Goal: Information Seeking & Learning: Learn about a topic

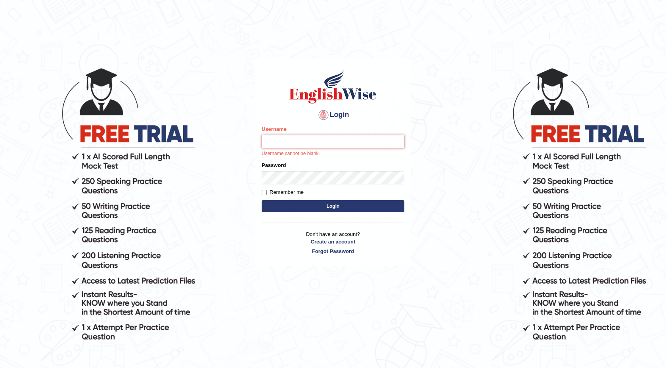
type input "isuruchinthaka"
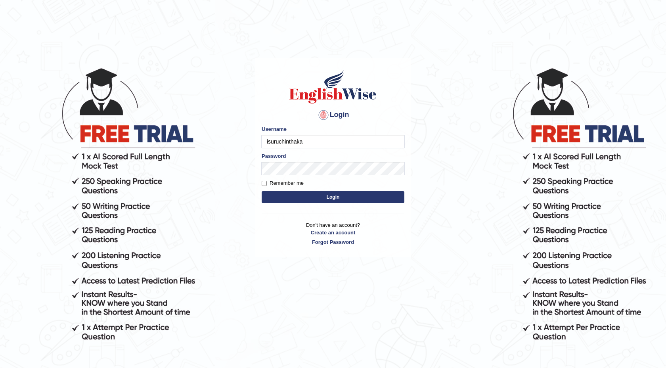
click at [332, 202] on button "Login" at bounding box center [333, 197] width 143 height 12
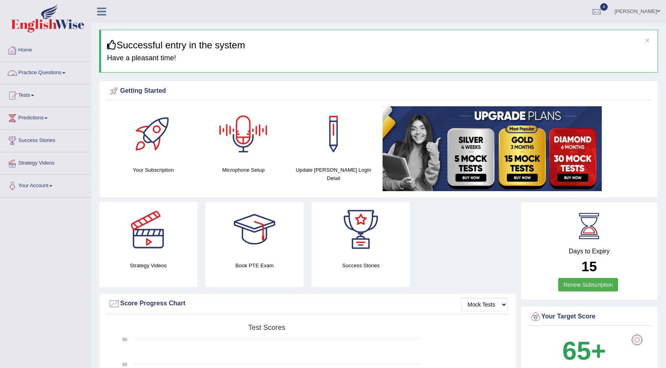
click at [50, 73] on link "Practice Questions" at bounding box center [45, 72] width 90 height 20
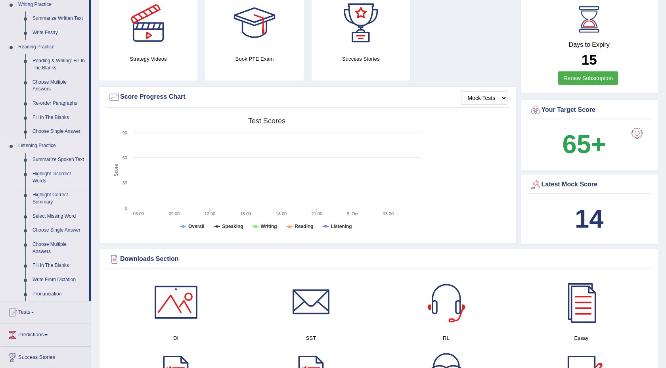
scroll to position [211, 0]
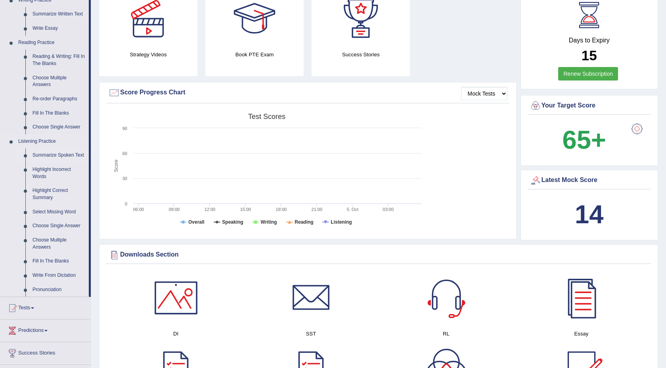
click at [46, 159] on link "Summarize Spoken Text" at bounding box center [59, 155] width 60 height 14
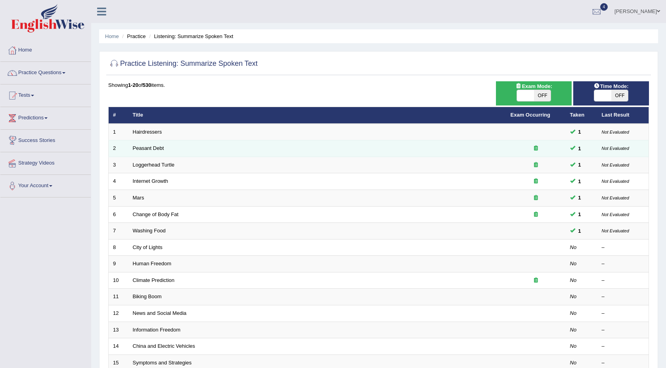
click at [535, 148] on icon at bounding box center [536, 147] width 4 height 5
click at [592, 150] on td "1" at bounding box center [582, 148] width 32 height 17
click at [141, 149] on link "Peasant Debt" at bounding box center [148, 148] width 31 height 6
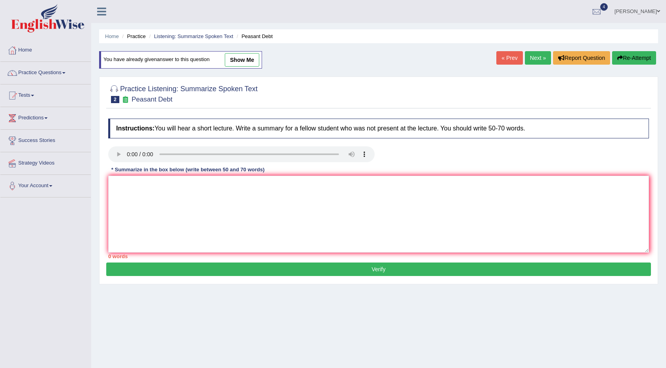
click at [241, 64] on link "show me" at bounding box center [242, 59] width 34 height 13
type textarea "The speaker provided a comprehensive overview of peasant debt.Highlighting 1500…"
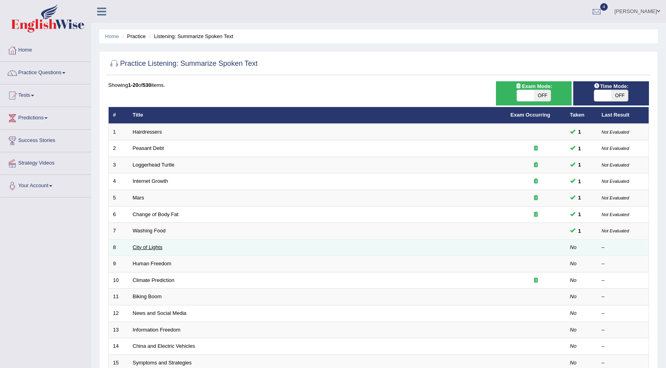
click at [155, 248] on link "City of Lights" at bounding box center [148, 247] width 30 height 6
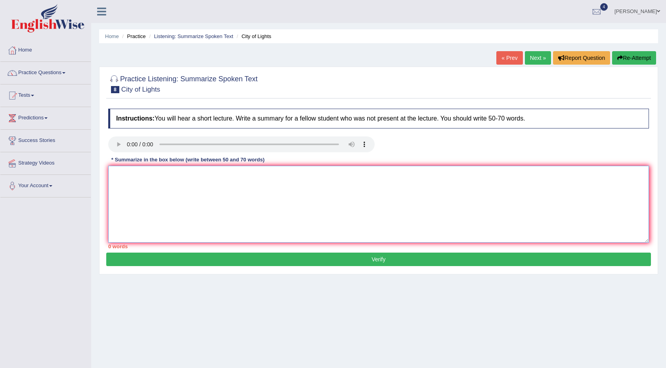
click at [136, 180] on textarea at bounding box center [378, 204] width 541 height 77
type textarea "t"
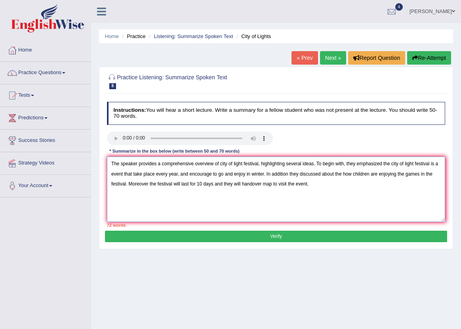
drag, startPoint x: 349, startPoint y: 164, endPoint x: 365, endPoint y: 249, distance: 86.7
click at [350, 165] on textarea "The speaker provides a comprehensive overview of city of light festival, highli…" at bounding box center [276, 189] width 339 height 65
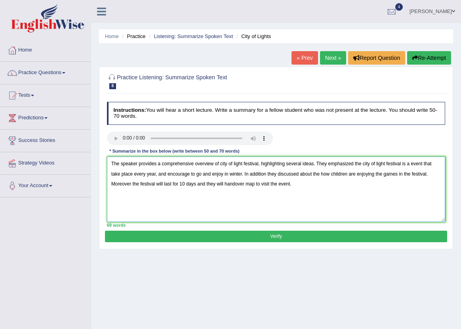
click at [195, 174] on textarea "The speaker provides a comprehensive overview of city of light festival, highli…" at bounding box center [276, 189] width 339 height 65
click at [176, 173] on textarea "The speaker provides a comprehensive overview of city of light festival, highli…" at bounding box center [276, 189] width 339 height 65
click at [143, 211] on textarea "The speaker provides a comprehensive overview of city of light festival, highli…" at bounding box center [276, 189] width 339 height 65
type textarea "The speaker provides a comprehensive overview of city of light festival, highli…"
click at [155, 231] on button "Verify" at bounding box center [276, 236] width 342 height 11
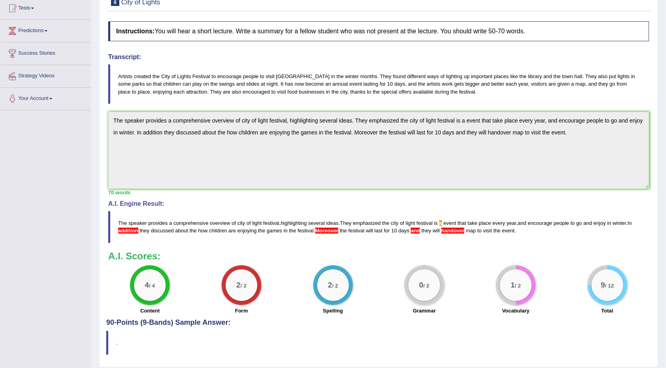
scroll to position [113, 0]
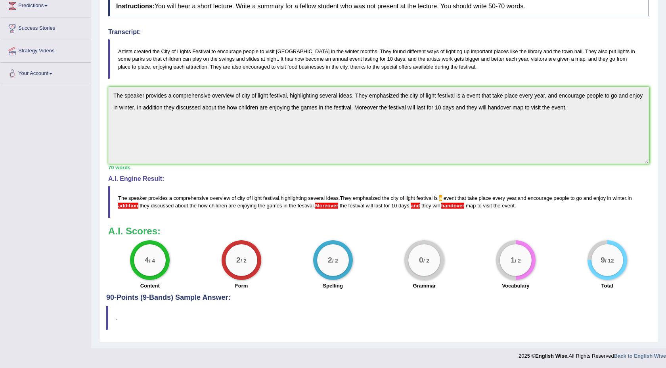
click at [138, 206] on span "addition" at bounding box center [128, 206] width 20 height 6
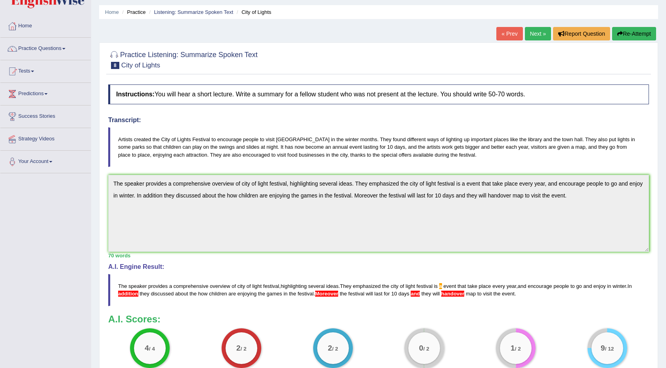
scroll to position [0, 0]
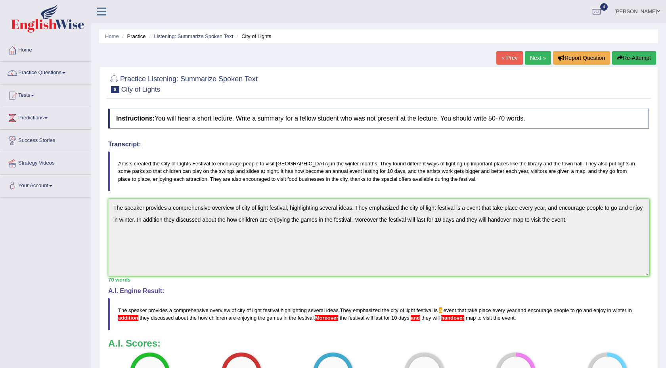
click at [539, 57] on link "Next »" at bounding box center [538, 57] width 26 height 13
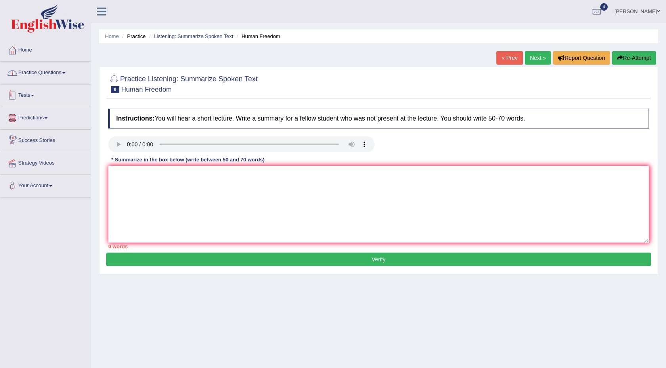
click at [59, 76] on link "Practice Questions" at bounding box center [45, 72] width 90 height 20
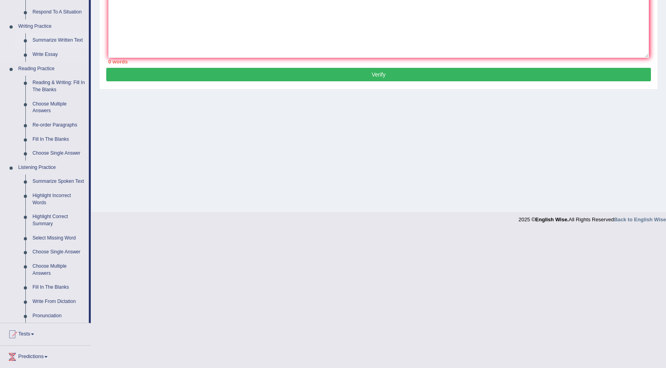
scroll to position [185, 0]
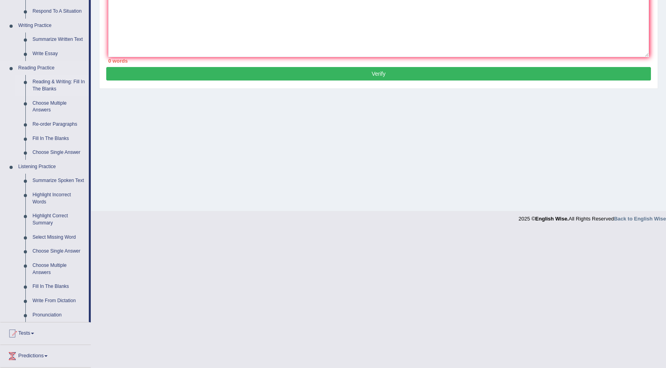
click at [58, 86] on link "Reading & Writing: Fill In The Blanks" at bounding box center [59, 85] width 60 height 21
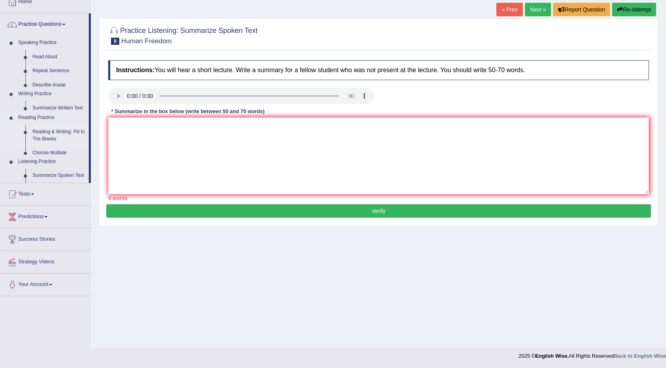
scroll to position [48, 0]
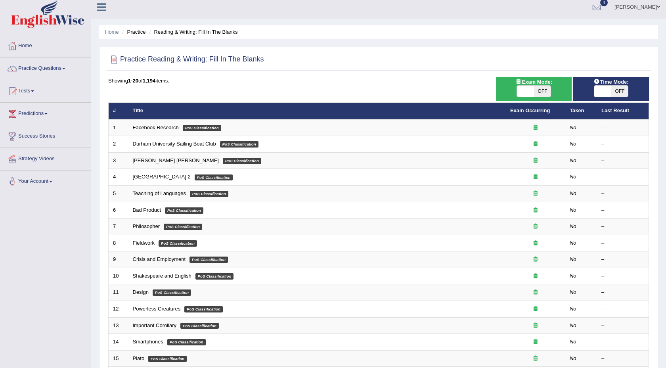
scroll to position [8, 0]
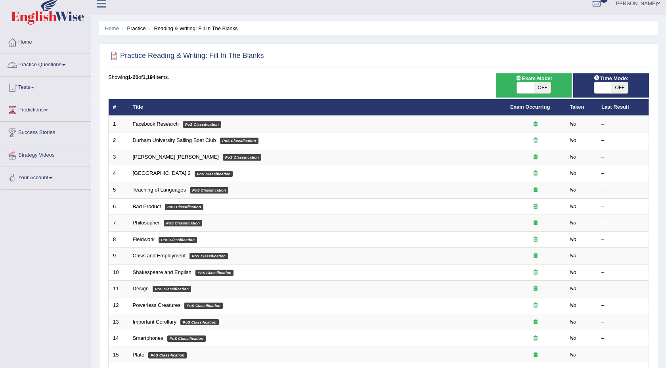
click at [58, 61] on link "Practice Questions" at bounding box center [45, 64] width 90 height 20
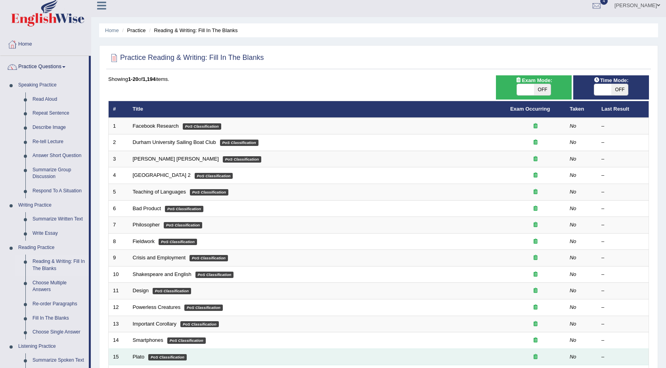
scroll to position [0, 0]
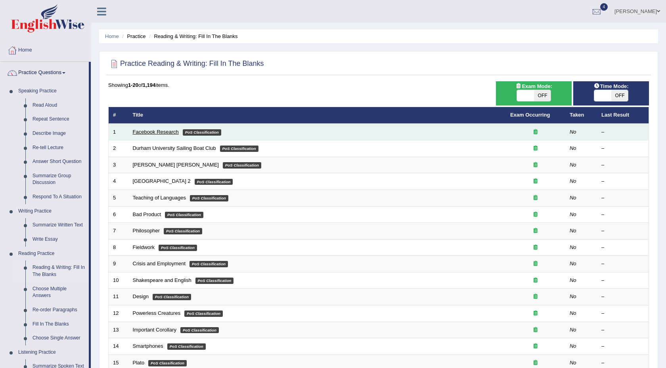
click at [159, 130] on link "Facebook Research" at bounding box center [156, 132] width 46 height 6
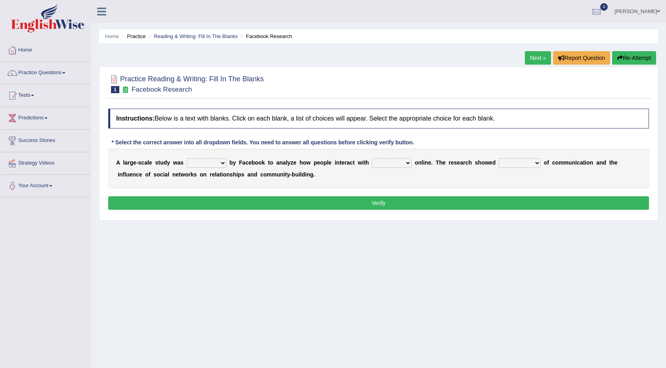
click at [223, 165] on select "surveyed had asked made" at bounding box center [207, 163] width 40 height 10
click at [218, 162] on select "surveyed had asked made" at bounding box center [207, 163] width 40 height 10
click at [187, 158] on select "surveyed had asked made" at bounding box center [207, 163] width 40 height 10
click at [402, 166] on select "together all each other another" at bounding box center [392, 163] width 40 height 10
click at [219, 167] on select "surveyed had asked made" at bounding box center [207, 163] width 40 height 10
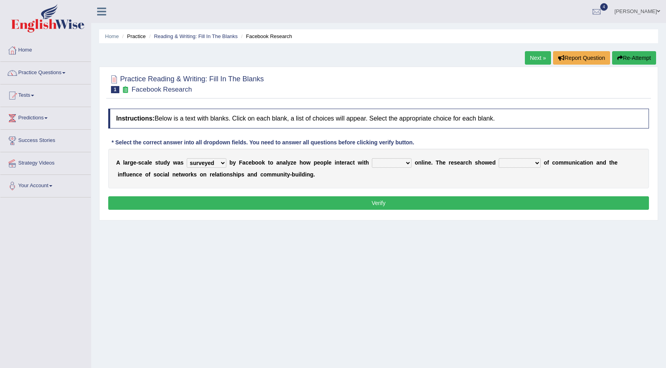
select select "made"
click at [187, 158] on select "surveyed had asked made" at bounding box center [207, 163] width 40 height 10
click at [222, 164] on select "surveyed had asked made" at bounding box center [207, 163] width 40 height 10
click at [187, 158] on select "surveyed had asked made" at bounding box center [207, 163] width 40 height 10
click at [226, 163] on b at bounding box center [227, 162] width 3 height 6
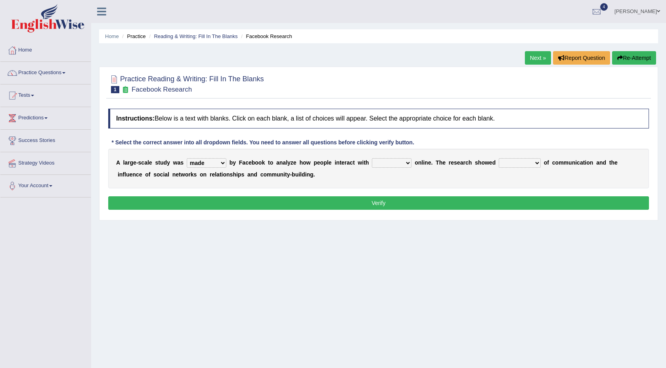
click at [224, 163] on select "surveyed had asked made" at bounding box center [207, 163] width 40 height 10
click at [396, 162] on select "together all each other another" at bounding box center [392, 163] width 40 height 10
select select "all"
click at [373, 158] on select "together all each other another" at bounding box center [392, 163] width 40 height 10
click at [533, 163] on select "advantages standards fellowships patterns" at bounding box center [520, 163] width 42 height 10
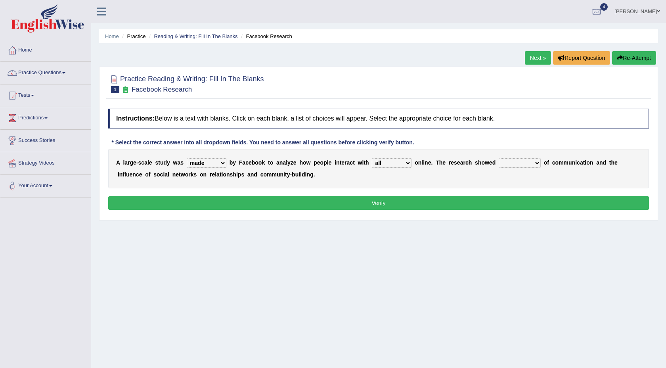
select select "advantages"
click at [499, 158] on select "advantages standards fellowships patterns" at bounding box center [520, 163] width 42 height 10
click at [469, 205] on button "Verify" at bounding box center [378, 202] width 541 height 13
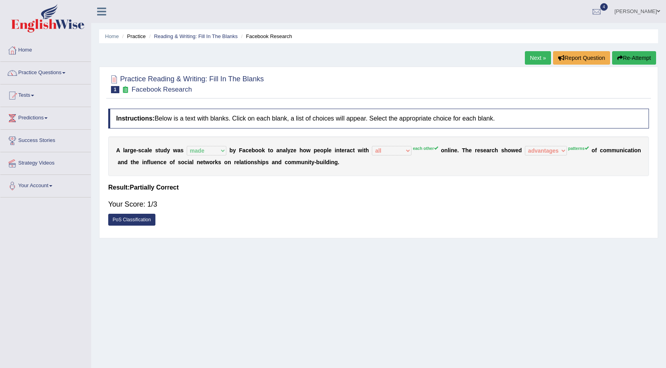
click at [534, 62] on link "Next »" at bounding box center [538, 57] width 26 height 13
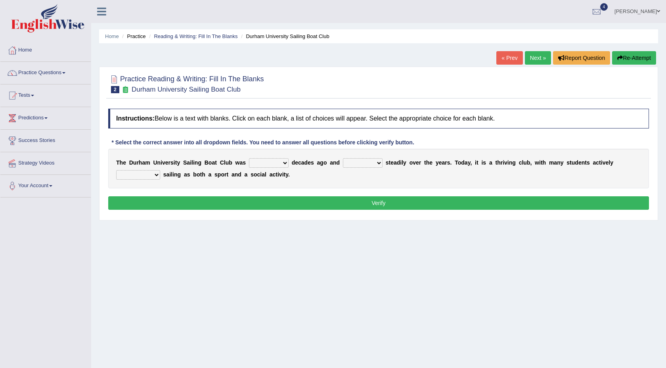
click at [285, 164] on select "found fund founded find" at bounding box center [269, 163] width 40 height 10
select select "found"
click at [249, 158] on select "found fund founded find" at bounding box center [269, 163] width 40 height 10
click at [374, 164] on select "grow growing has grown grown" at bounding box center [363, 163] width 40 height 10
click at [380, 164] on select "grow growing has grown grown" at bounding box center [363, 163] width 40 height 10
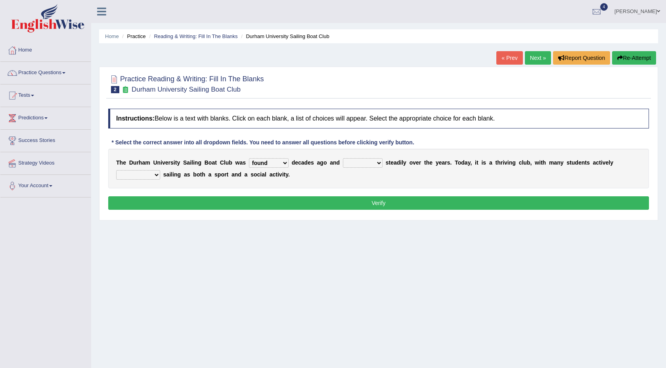
select select "grown"
click at [343, 158] on select "grow growing has grown grown" at bounding box center [363, 163] width 40 height 10
click at [150, 177] on select "enjoy enjoyed are enjoying enjoying" at bounding box center [138, 175] width 44 height 10
select select "enjoying"
click at [116, 170] on select "enjoy enjoyed are enjoying enjoying" at bounding box center [138, 175] width 44 height 10
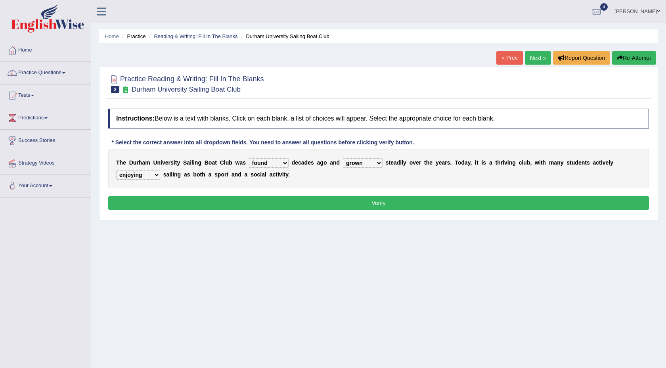
click at [186, 206] on button "Verify" at bounding box center [378, 202] width 541 height 13
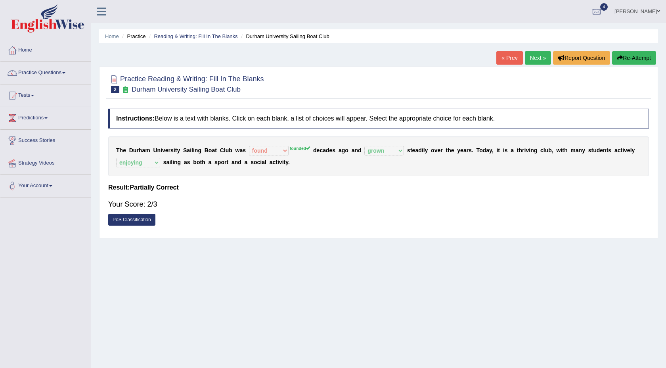
click at [538, 57] on link "Next »" at bounding box center [538, 57] width 26 height 13
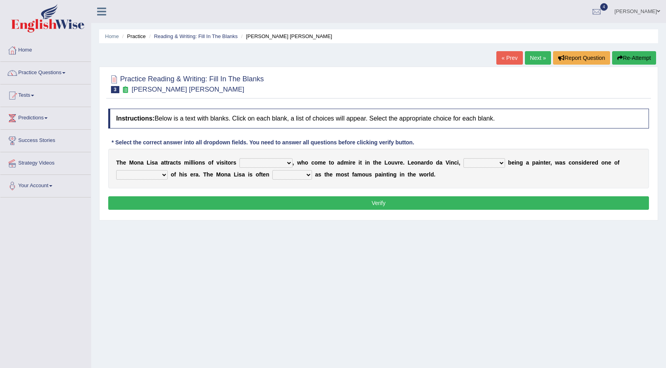
click at [282, 163] on select "around the year the all year all year round per year" at bounding box center [265, 163] width 53 height 10
select select "all year round"
click at [239, 158] on select "around the year the all year all year round per year" at bounding box center [265, 163] width 53 height 10
click at [491, 164] on select "rather than as much as as well as as long as" at bounding box center [484, 163] width 42 height 10
select select "rather than"
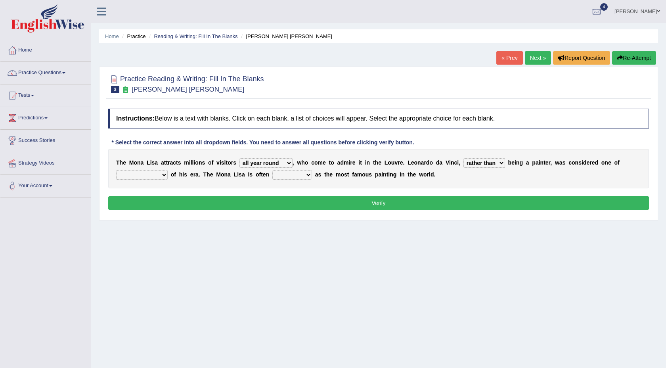
click at [463, 158] on select "rather than as much as as well as as long as" at bounding box center [484, 163] width 42 height 10
click at [159, 176] on select "better artists artist the better artist the best artists" at bounding box center [142, 175] width 52 height 10
select select "the best artists"
click at [116, 170] on select "better artists artist the better artist the best artists" at bounding box center [142, 175] width 52 height 10
click at [304, 176] on select "classified suggested predicted described" at bounding box center [292, 175] width 40 height 10
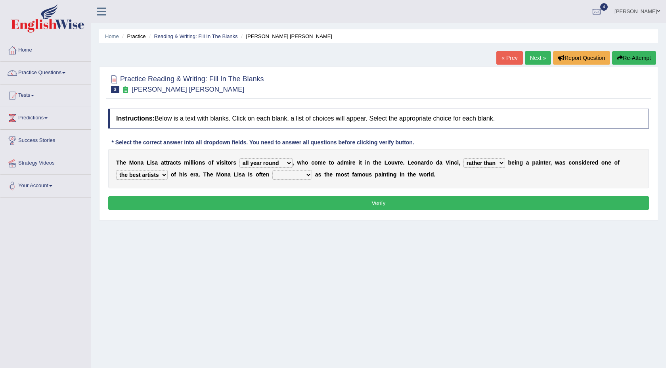
click at [305, 179] on select "classified suggested predicted described" at bounding box center [292, 175] width 40 height 10
select select "described"
click at [273, 170] on select "classified suggested predicted described" at bounding box center [292, 175] width 40 height 10
click at [322, 197] on button "Verify" at bounding box center [378, 202] width 541 height 13
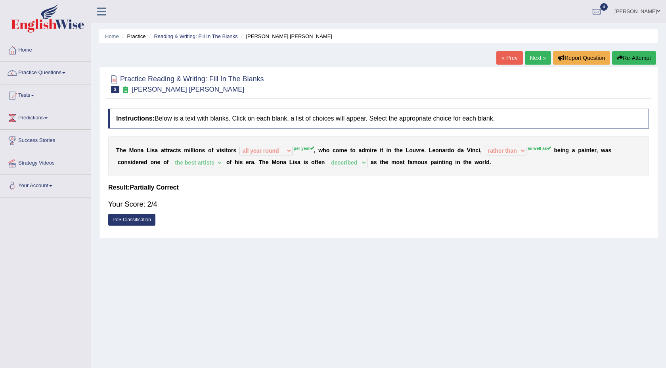
click at [542, 60] on link "Next »" at bounding box center [538, 57] width 26 height 13
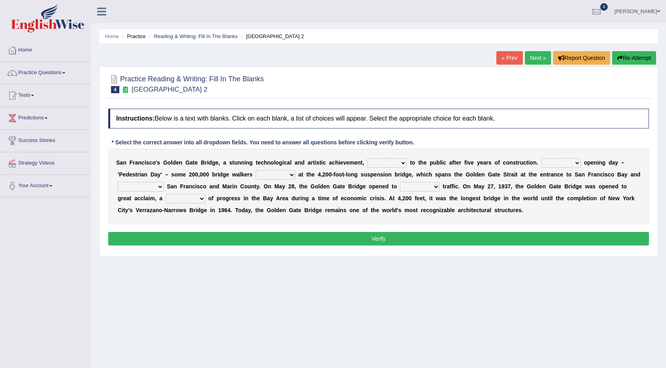
click at [401, 162] on select "opens closes appears equals" at bounding box center [387, 163] width 40 height 10
select select "opens"
click at [367, 158] on select "opens closes appears equals" at bounding box center [387, 163] width 40 height 10
click at [556, 166] on select "On During Since When" at bounding box center [561, 163] width 40 height 10
select select "During"
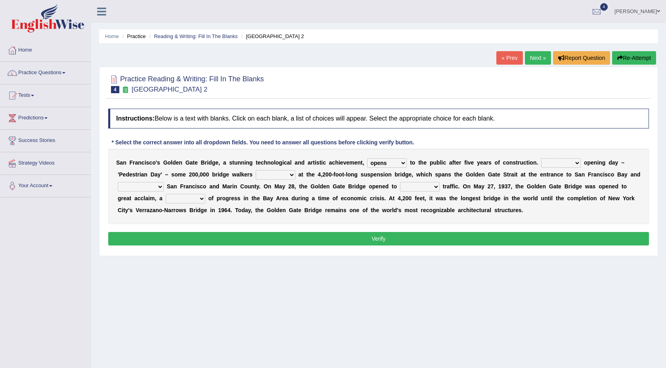
click at [541, 158] on select "On During Since When" at bounding box center [561, 163] width 40 height 10
click at [277, 175] on select "stationed looked marveled laughed" at bounding box center [276, 175] width 40 height 10
select select "stationed"
click at [256, 170] on select "stationed looked marveled laughed" at bounding box center [276, 175] width 40 height 10
click at [164, 188] on select "separates connects channels differentiates" at bounding box center [141, 187] width 46 height 10
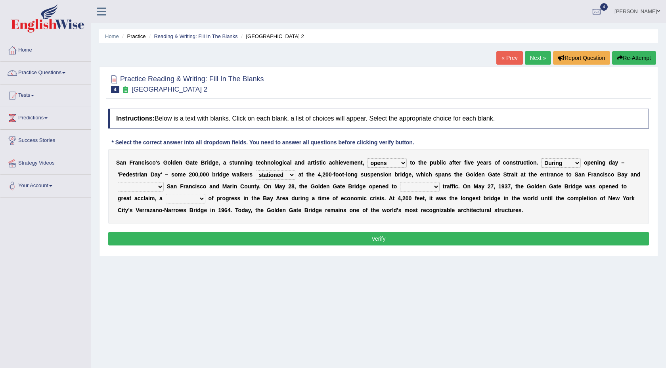
select select "connects"
click at [130, 182] on select "separates connects channels differentiates" at bounding box center [141, 187] width 46 height 10
click at [439, 185] on select "aquatic vehicular airborne watertight" at bounding box center [420, 187] width 40 height 10
select select "aquatic"
click at [413, 182] on select "aquatic vehicular airborne watertight" at bounding box center [420, 187] width 40 height 10
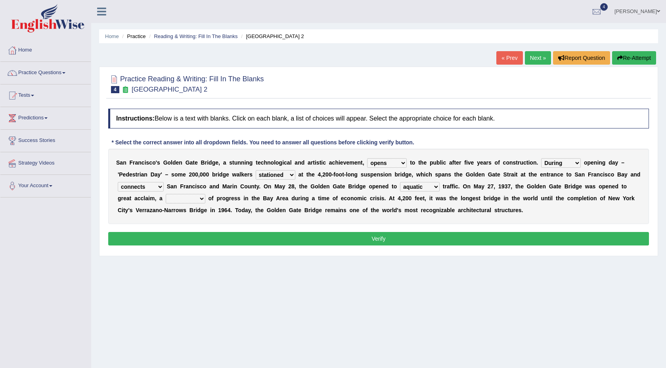
click at [202, 199] on select "denial symbol technique yield" at bounding box center [186, 199] width 40 height 10
select select "technique"
click at [166, 194] on select "denial symbol technique yield" at bounding box center [186, 199] width 40 height 10
click at [196, 238] on button "Verify" at bounding box center [378, 238] width 541 height 13
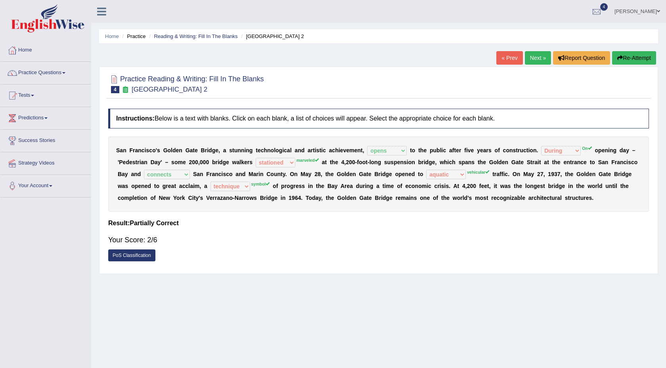
click at [528, 64] on link "Next »" at bounding box center [538, 57] width 26 height 13
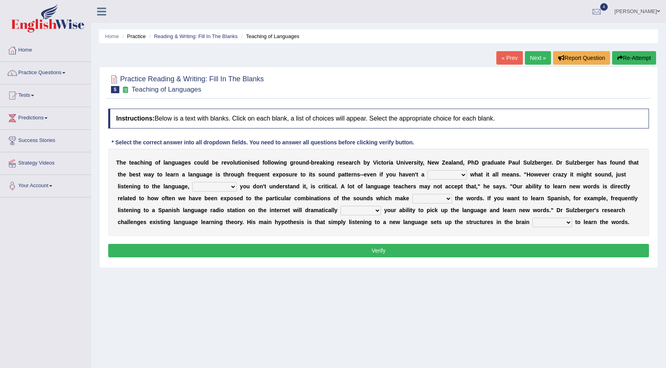
click at [449, 177] on select "dew claw clue due" at bounding box center [447, 175] width 40 height 10
select select "clue"
click at [427, 170] on select "dew claw clue due" at bounding box center [447, 175] width 40 height 10
click at [227, 188] on select "but also all together even though if so" at bounding box center [214, 187] width 44 height 10
select select "even though"
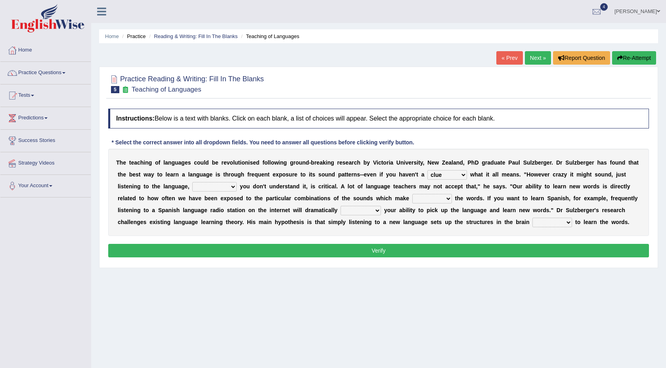
click at [192, 182] on select "but also all together even though if so" at bounding box center [214, 187] width 44 height 10
click at [449, 198] on select "down up of on" at bounding box center [432, 199] width 40 height 10
select select "up"
click at [413, 194] on select "down up of on" at bounding box center [432, 199] width 40 height 10
click at [374, 212] on select "evaluate exaggerate describe boost" at bounding box center [360, 211] width 40 height 10
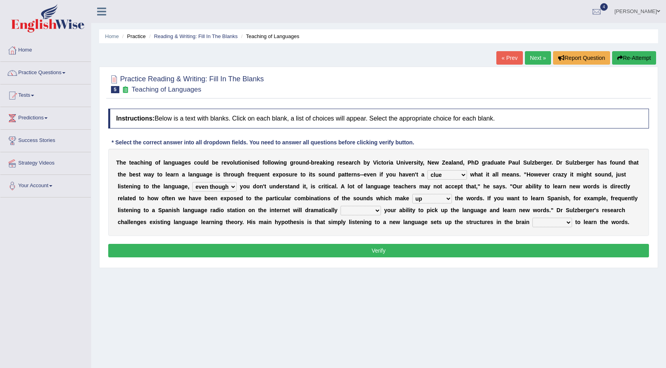
select select "boost"
click at [340, 206] on select "evaluate exaggerate describe boost" at bounding box center [360, 211] width 40 height 10
click at [546, 223] on select "requiring required directed to require" at bounding box center [552, 223] width 40 height 10
click at [550, 224] on select "requiring required directed to require" at bounding box center [552, 223] width 40 height 10
select select "required"
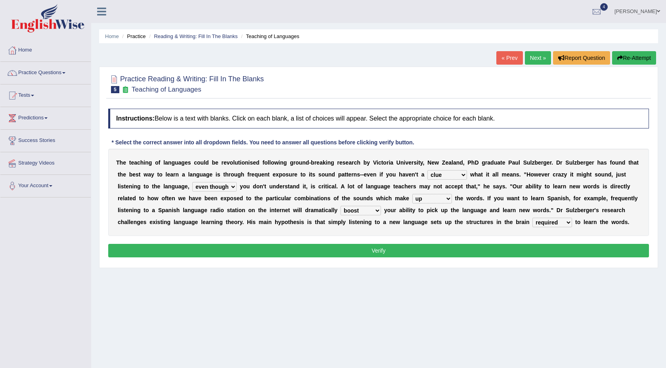
click at [532, 218] on select "requiring required directed to require" at bounding box center [552, 223] width 40 height 10
click at [527, 251] on button "Verify" at bounding box center [378, 250] width 541 height 13
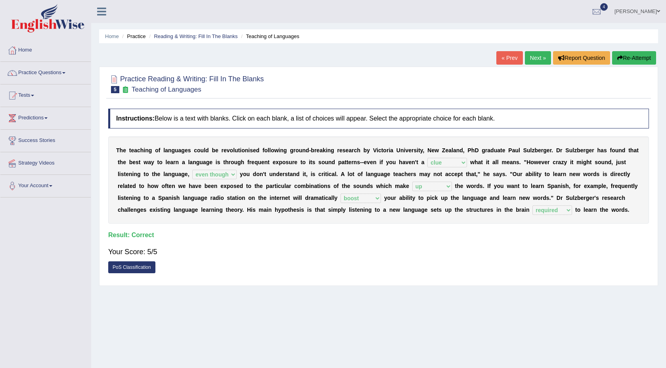
click at [542, 58] on link "Next »" at bounding box center [538, 57] width 26 height 13
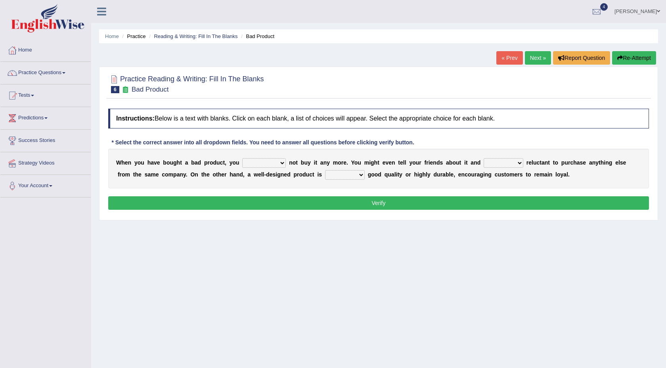
click at [277, 162] on select "would have should have should" at bounding box center [264, 163] width 44 height 10
select select "should"
click at [242, 158] on select "would have should have should" at bounding box center [264, 163] width 44 height 10
click at [490, 166] on select "is are be being" at bounding box center [503, 163] width 40 height 10
select select "being"
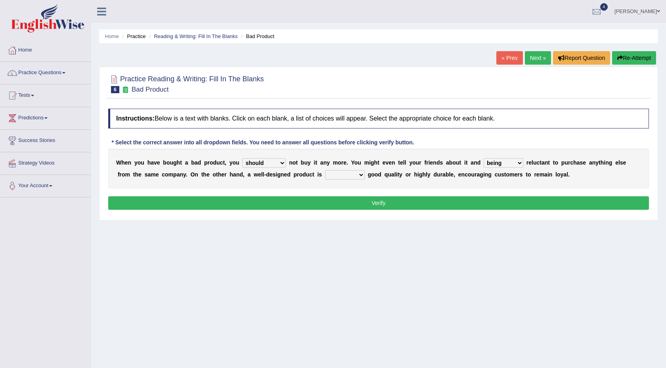
click at [483, 158] on select "is are be being" at bounding box center [503, 163] width 40 height 10
click at [331, 178] on select "both also neither either" at bounding box center [345, 175] width 40 height 10
select select "both"
click at [325, 170] on select "both also neither either" at bounding box center [345, 175] width 40 height 10
click at [337, 206] on button "Verify" at bounding box center [378, 202] width 541 height 13
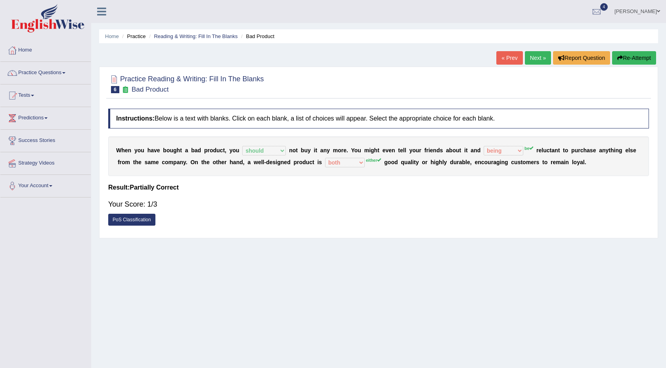
click at [536, 57] on link "Next »" at bounding box center [538, 57] width 26 height 13
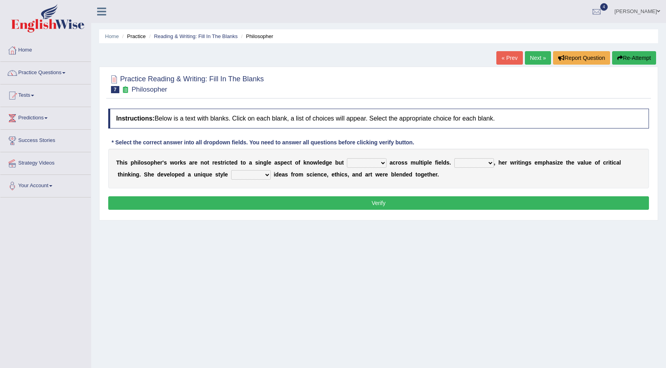
click at [372, 165] on select "constrain contain assemble extend" at bounding box center [367, 163] width 40 height 10
select select "contain"
click at [347, 158] on select "constrain contain assemble extend" at bounding box center [367, 163] width 40 height 10
click at [469, 164] on select "Rather So Moreover Likely" at bounding box center [474, 163] width 40 height 10
select select "Moreover"
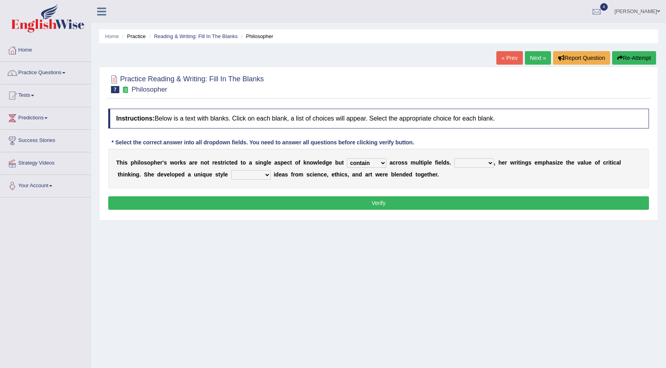
click at [454, 158] on select "Rather So Moreover Likely" at bounding box center [474, 163] width 40 height 10
click at [262, 177] on select "in that that which in which" at bounding box center [251, 175] width 40 height 10
select select "in which"
click at [231, 170] on select "in that that which in which" at bounding box center [251, 175] width 40 height 10
click at [264, 202] on button "Verify" at bounding box center [378, 202] width 541 height 13
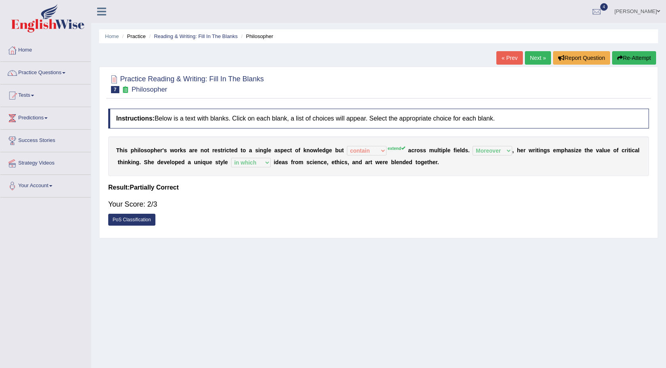
click at [535, 56] on link "Next »" at bounding box center [538, 57] width 26 height 13
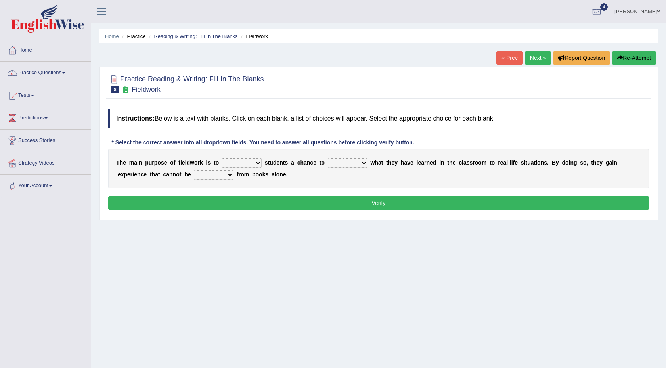
click at [255, 162] on select "resemble stow rave offer" at bounding box center [242, 163] width 40 height 10
select select "offer"
click at [222, 158] on select "resemble stow rave offer" at bounding box center [242, 163] width 40 height 10
click at [355, 164] on select "compare align apply dismount" at bounding box center [348, 163] width 40 height 10
click at [328, 158] on select "compare align apply dismount" at bounding box center [348, 163] width 40 height 10
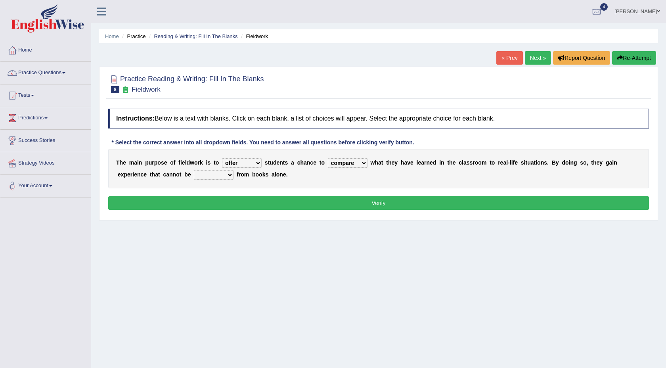
click at [355, 162] on select "compare align apply dismount" at bounding box center [348, 163] width 40 height 10
select select "apply"
click at [328, 158] on select "compare align apply dismount" at bounding box center [348, 163] width 40 height 10
click at [220, 174] on select "originated prepared obtained touted" at bounding box center [214, 175] width 40 height 10
select select "obtained"
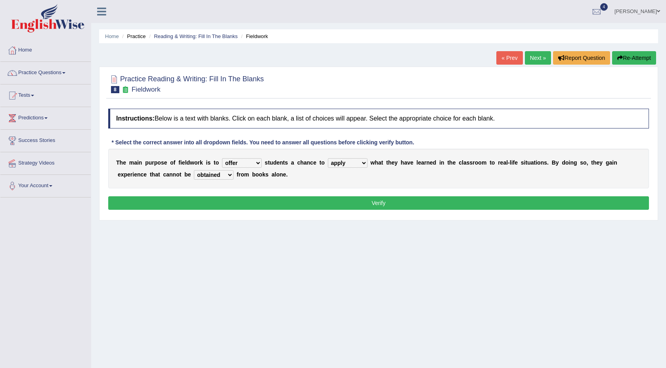
click at [194, 170] on select "originated prepared obtained touted" at bounding box center [214, 175] width 40 height 10
click at [229, 202] on button "Verify" at bounding box center [378, 202] width 541 height 13
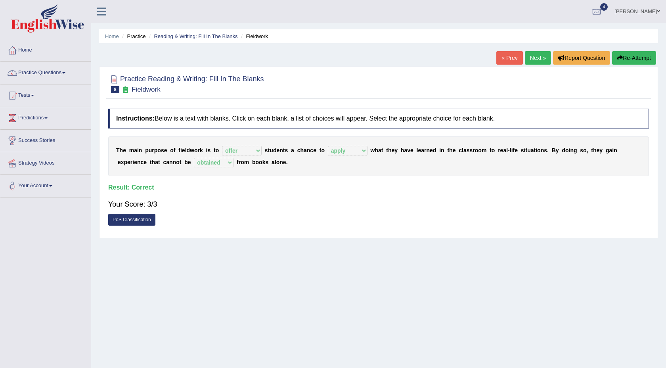
click at [536, 63] on link "Next »" at bounding box center [538, 57] width 26 height 13
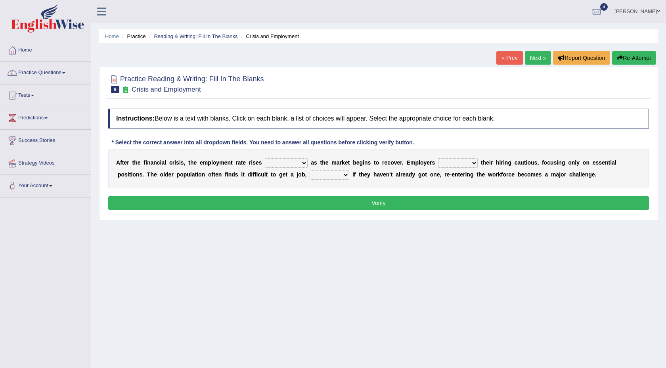
click at [302, 162] on select "normally conversely strenuously sharply" at bounding box center [286, 163] width 43 height 10
select select "strenuously"
click at [265, 158] on select "normally conversely strenuously sharply" at bounding box center [286, 163] width 43 height 10
click at [469, 165] on select "keeping kept keep are kept" at bounding box center [458, 163] width 40 height 10
select select "keeping"
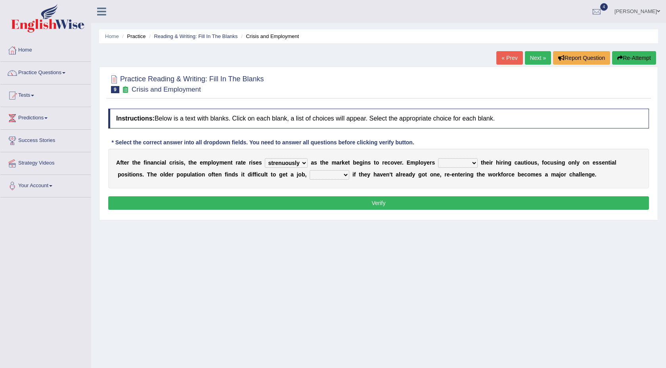
click at [438, 158] on select "keeping kept keep are kept" at bounding box center [458, 163] width 40 height 10
click at [342, 174] on select "although while then because" at bounding box center [330, 175] width 40 height 10
select select "although"
click at [310, 170] on select "although while then because" at bounding box center [330, 175] width 40 height 10
click at [341, 201] on button "Verify" at bounding box center [378, 202] width 541 height 13
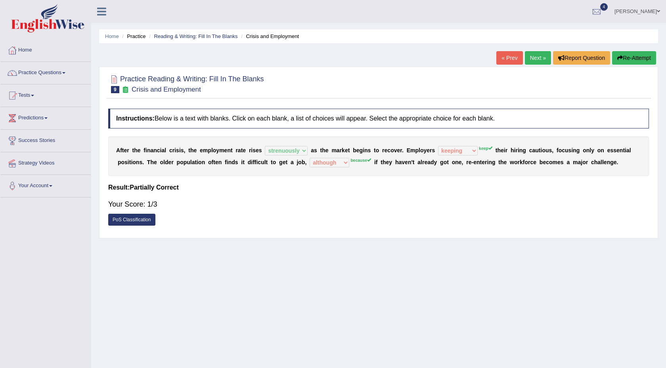
click at [532, 58] on link "Next »" at bounding box center [538, 57] width 26 height 13
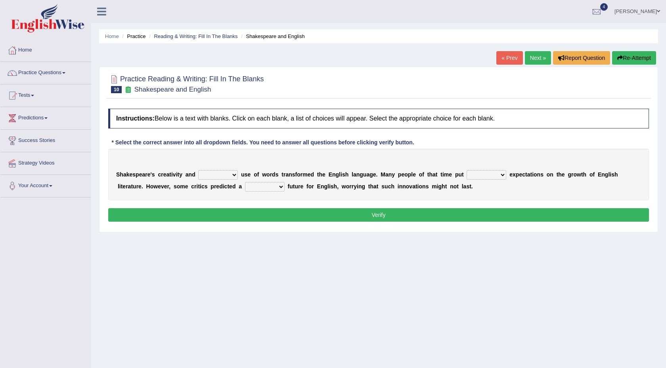
click at [224, 174] on select "idealized intensive fancied inventive" at bounding box center [218, 175] width 40 height 10
click at [235, 178] on select "idealized intensive fancied inventive" at bounding box center [218, 175] width 40 height 10
select select "intensive"
click at [198, 170] on select "idealized intensive fancied inventive" at bounding box center [218, 175] width 40 height 10
click at [493, 176] on select "wide much high more" at bounding box center [486, 175] width 40 height 10
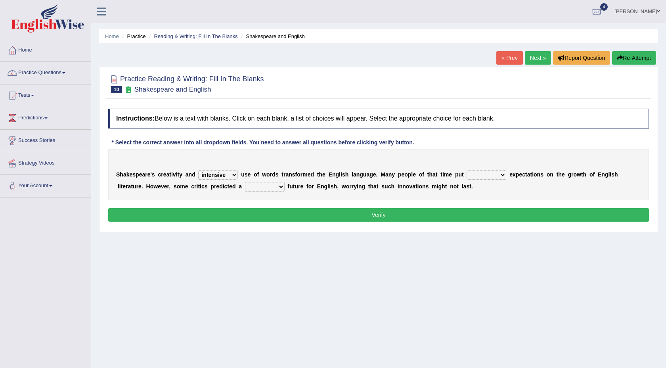
select select "high"
click at [466, 170] on select "wide much high more" at bounding box center [486, 175] width 40 height 10
click at [278, 190] on select "monetary promising irresistible daunting" at bounding box center [265, 187] width 40 height 10
select select "promising"
click at [245, 182] on select "monetary promising irresistible daunting" at bounding box center [265, 187] width 40 height 10
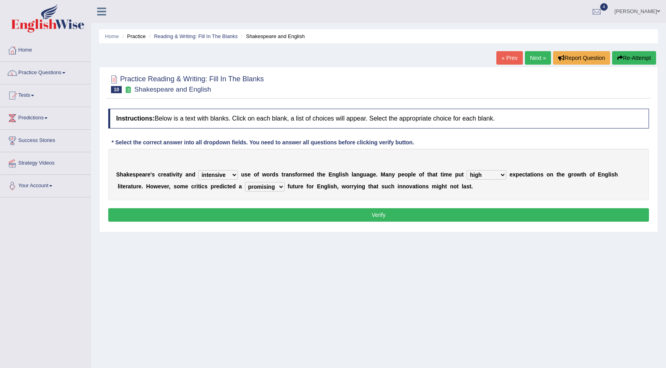
click at [279, 215] on button "Verify" at bounding box center [378, 214] width 541 height 13
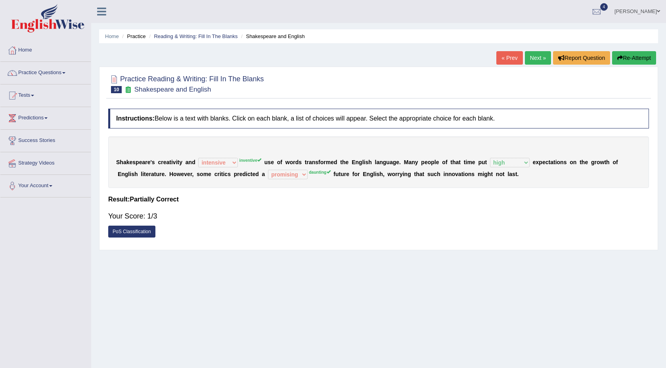
click at [527, 61] on link "Next »" at bounding box center [538, 57] width 26 height 13
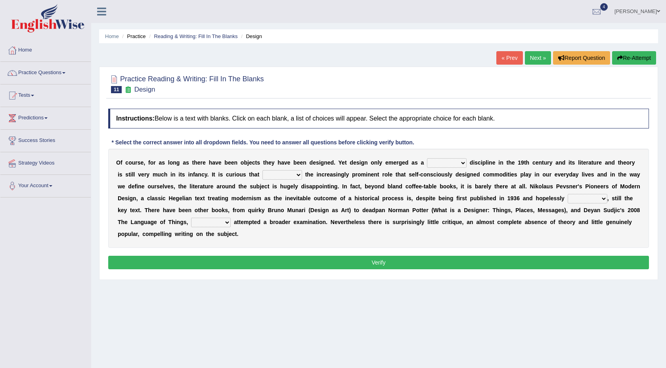
click at [464, 164] on select "bilateral ubiquitous foremost dedicated" at bounding box center [447, 163] width 40 height 10
select select "ubiquitous"
click at [427, 158] on select "bilateral ubiquitous foremost dedicated" at bounding box center [447, 163] width 40 height 10
click at [453, 164] on select "bilateral ubiquitous foremost dedicated" at bounding box center [447, 163] width 40 height 10
click at [287, 174] on select "since despite within through" at bounding box center [282, 175] width 40 height 10
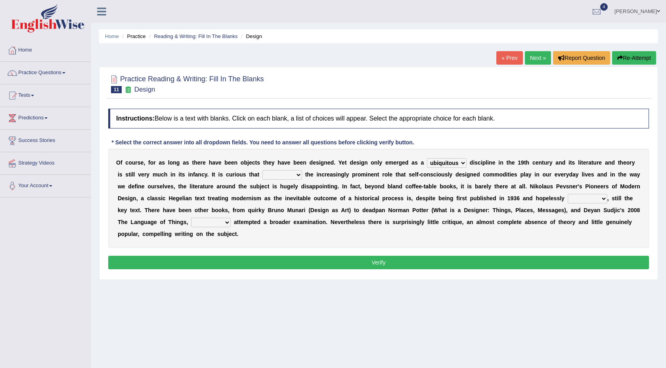
select select "despite"
click at [262, 170] on select "since despite within through" at bounding box center [282, 175] width 40 height 10
click at [600, 199] on select "dates dating date dated" at bounding box center [587, 199] width 40 height 10
select select "dated"
click at [567, 194] on select "dates dating date dated" at bounding box center [587, 199] width 40 height 10
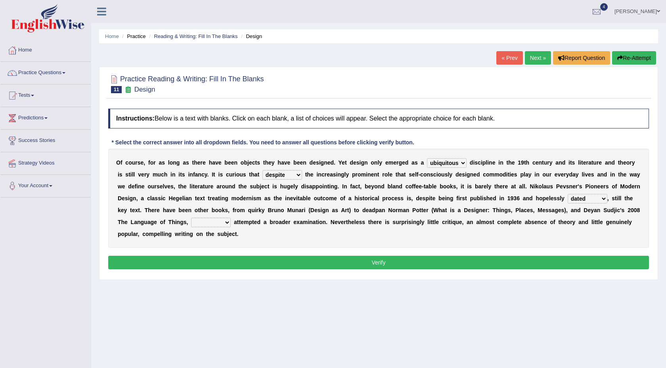
click at [222, 224] on select "which then however as" at bounding box center [211, 223] width 40 height 10
select select "then"
click at [191, 218] on select "which then however as" at bounding box center [211, 223] width 40 height 10
click at [235, 260] on button "Verify" at bounding box center [378, 262] width 541 height 13
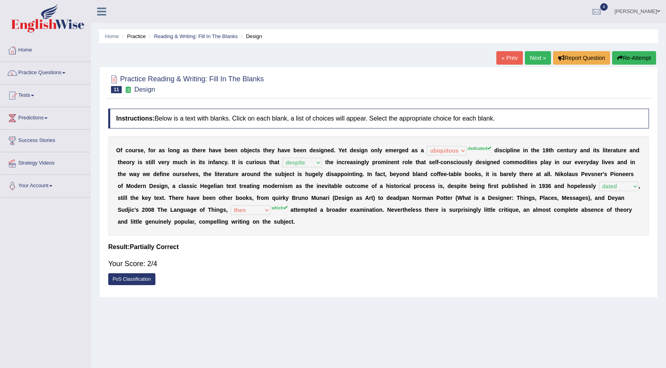
click at [533, 56] on link "Next »" at bounding box center [538, 57] width 26 height 13
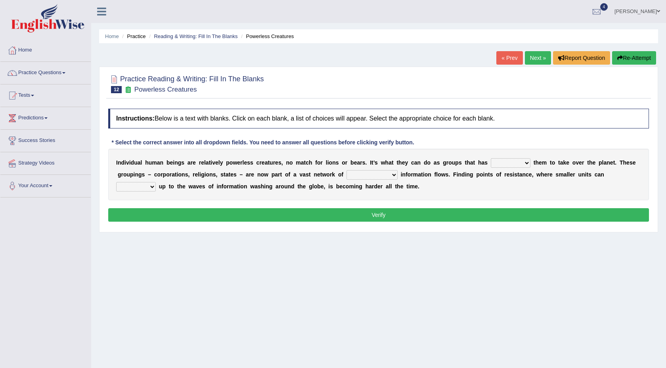
click at [522, 163] on select "enabled contended embodied conjured" at bounding box center [511, 163] width 40 height 10
select select "enabled"
click at [491, 158] on select "enabled contended embodied conjured" at bounding box center [511, 163] width 40 height 10
click at [382, 175] on select "interconnected overlapping fastened exploited" at bounding box center [371, 175] width 51 height 10
select select "exploited"
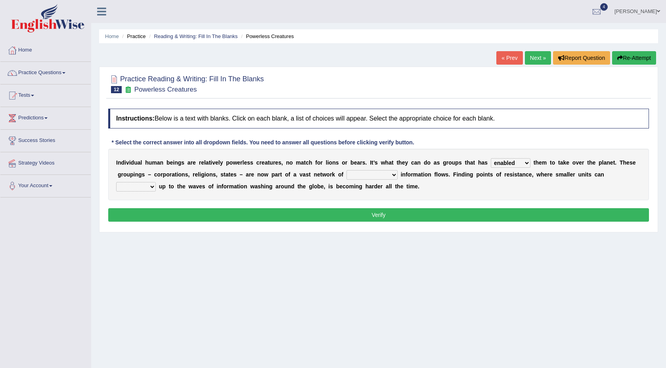
click at [346, 170] on select "interconnected overlapping fastened exploited" at bounding box center [371, 175] width 51 height 10
click at [149, 188] on select "stand raise hail pump" at bounding box center [136, 187] width 40 height 10
select select "stand"
click at [116, 182] on select "stand raise hail pump" at bounding box center [136, 187] width 40 height 10
click at [182, 218] on button "Verify" at bounding box center [378, 214] width 541 height 13
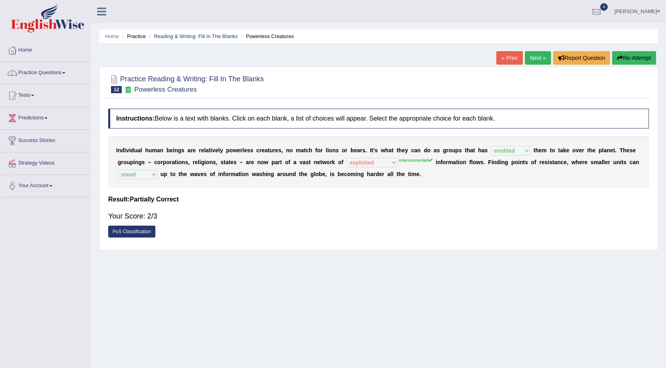
click at [530, 55] on link "Next »" at bounding box center [538, 57] width 26 height 13
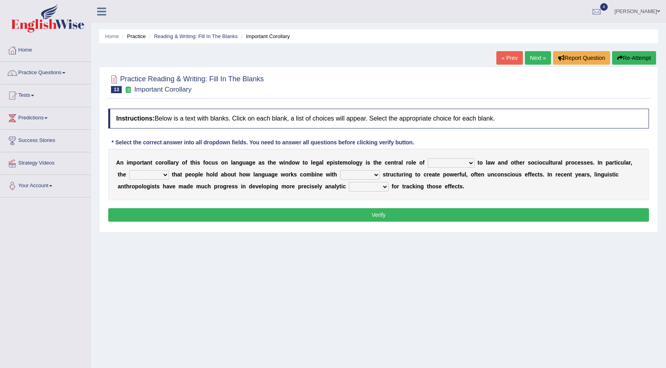
click at [462, 162] on select "discourse epoch dialect acquaintance" at bounding box center [451, 163] width 47 height 10
select select "dialect"
click at [428, 158] on select "discourse epoch dialect acquaintance" at bounding box center [451, 163] width 47 height 10
click at [163, 177] on select "deviation besmirch consent ideas" at bounding box center [149, 175] width 40 height 10
select select "ideas"
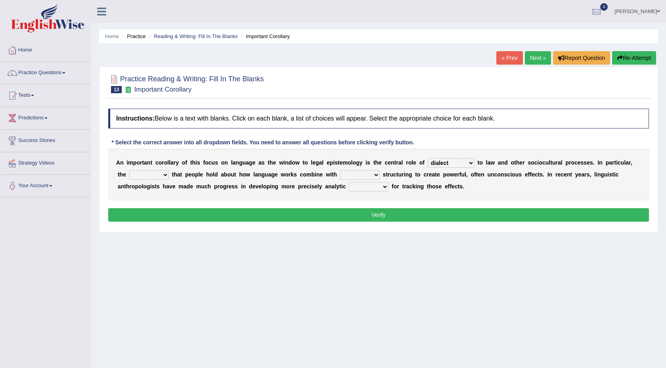
click at [129, 170] on select "deviation besmirch consent ideas" at bounding box center [149, 175] width 40 height 10
click at [371, 174] on select "mandatory linguistic legitimate customary" at bounding box center [360, 175] width 40 height 10
select select "mandatory"
click at [340, 170] on select "mandatory linguistic legitimate customary" at bounding box center [360, 175] width 40 height 10
click at [373, 189] on select "tools appetite albums stroke" at bounding box center [369, 187] width 40 height 10
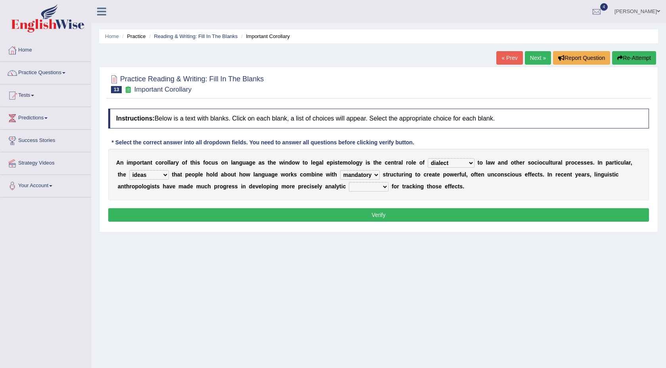
select select "tools"
click at [349, 182] on select "tools appetite albums stroke" at bounding box center [369, 187] width 40 height 10
click at [378, 213] on button "Verify" at bounding box center [378, 214] width 541 height 13
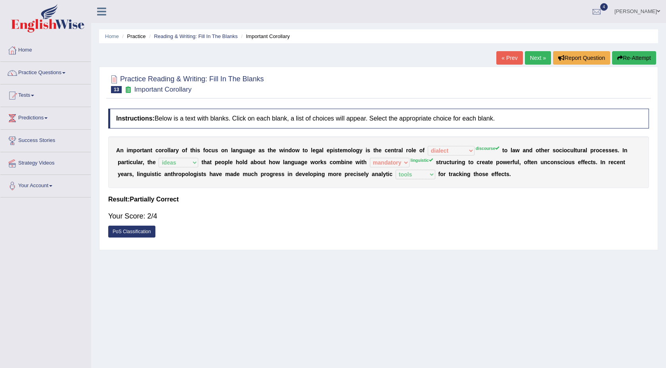
click at [536, 59] on link "Next »" at bounding box center [538, 57] width 26 height 13
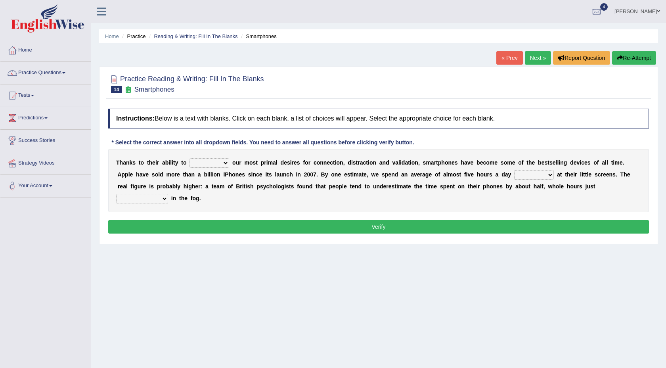
click at [226, 164] on select "hijack describe sharpen conserve" at bounding box center [209, 163] width 40 height 10
select select "describe"
click at [189, 158] on select "hijack describe sharpen conserve" at bounding box center [209, 163] width 40 height 10
click at [519, 173] on select "watching waggling snoring staring" at bounding box center [534, 175] width 40 height 10
select select "staring"
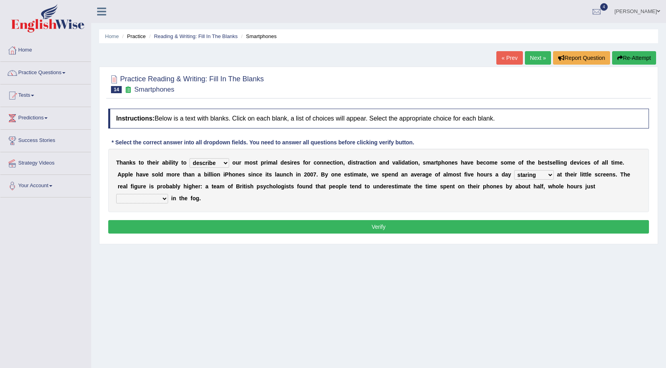
click at [514, 170] on select "watching waggling snoring staring" at bounding box center [534, 175] width 40 height 10
click at [137, 199] on select "has evaporated evaporating evaporate evaporates" at bounding box center [142, 199] width 52 height 10
select select "evaporates"
click at [116, 194] on select "has evaporated evaporating evaporate evaporates" at bounding box center [142, 199] width 52 height 10
click at [158, 195] on select "has evaporated evaporating evaporate evaporates" at bounding box center [142, 199] width 52 height 10
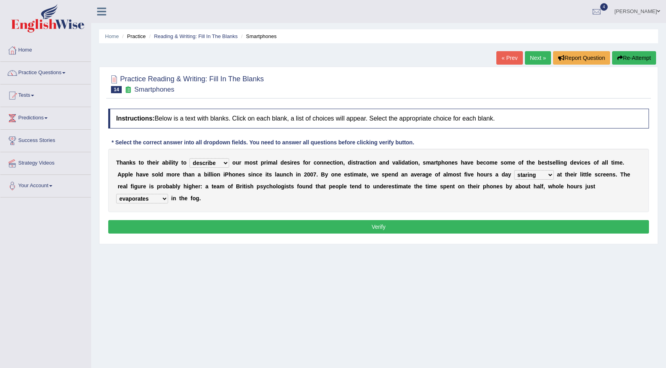
click at [172, 227] on button "Verify" at bounding box center [378, 226] width 541 height 13
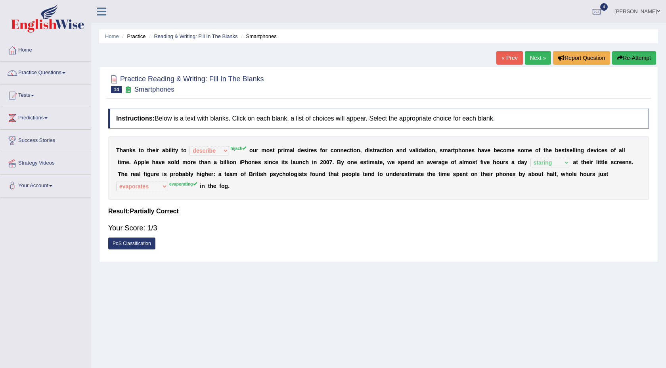
click at [529, 57] on link "Next »" at bounding box center [538, 57] width 26 height 13
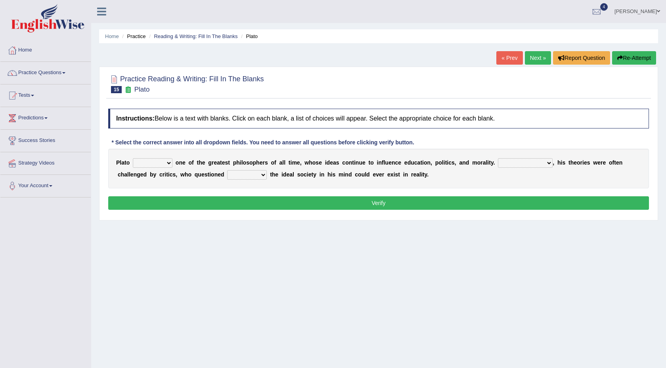
click at [168, 161] on select "keeps comes claims remains" at bounding box center [153, 163] width 40 height 10
select select "claims"
click at [133, 158] on select "keeps comes claims remains" at bounding box center [153, 163] width 40 height 10
click at [528, 162] on select "Notwithstanding So However Whatever" at bounding box center [525, 163] width 55 height 10
select select "However"
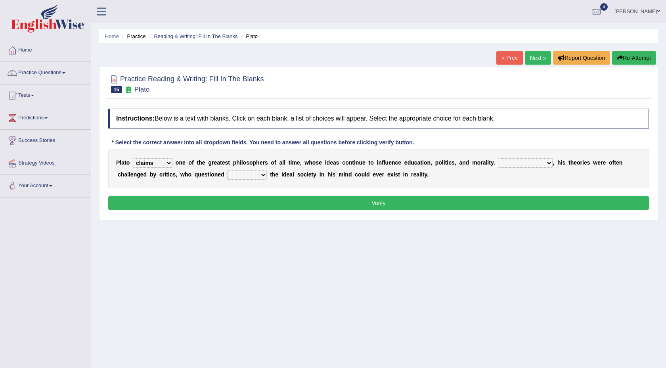
click at [498, 158] on select "Notwithstanding So However Whatever" at bounding box center [525, 163] width 55 height 10
click at [261, 176] on select "which what that whether" at bounding box center [247, 175] width 40 height 10
select select "which"
click at [227, 170] on select "which what that whether" at bounding box center [247, 175] width 40 height 10
click at [267, 203] on button "Verify" at bounding box center [378, 202] width 541 height 13
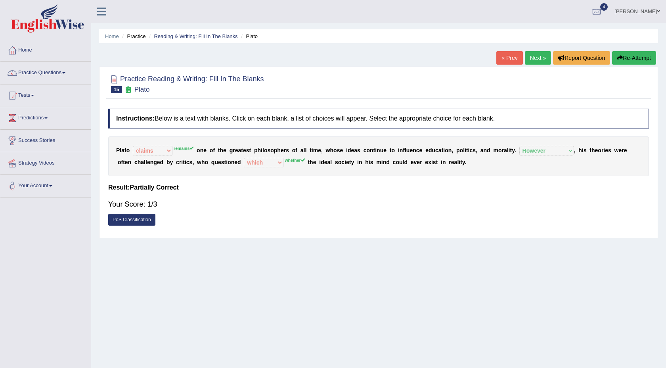
click at [533, 60] on link "Next »" at bounding box center [538, 57] width 26 height 13
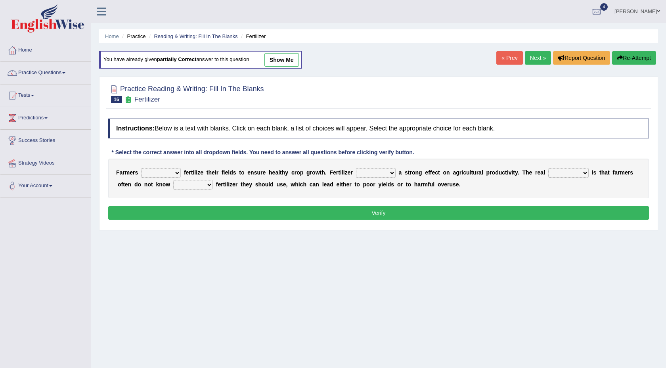
click at [175, 175] on select "must should need can" at bounding box center [161, 173] width 40 height 10
select select "must"
click at [141, 168] on select "must should need can" at bounding box center [161, 173] width 40 height 10
click at [390, 173] on select "has had have having" at bounding box center [376, 173] width 40 height 10
select select "has"
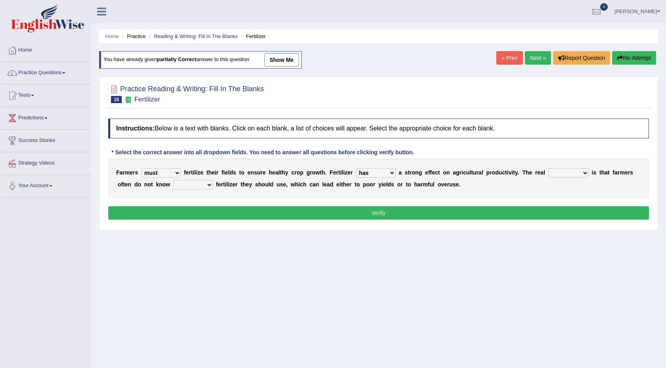
click at [356, 168] on select "has had have having" at bounding box center [376, 173] width 40 height 10
click at [577, 170] on select "problem question conclusion answer" at bounding box center [568, 173] width 40 height 10
select select "problem"
click at [548, 168] on select "problem question conclusion answer" at bounding box center [568, 173] width 40 height 10
click at [199, 187] on select "how much how many however so much" at bounding box center [193, 185] width 40 height 10
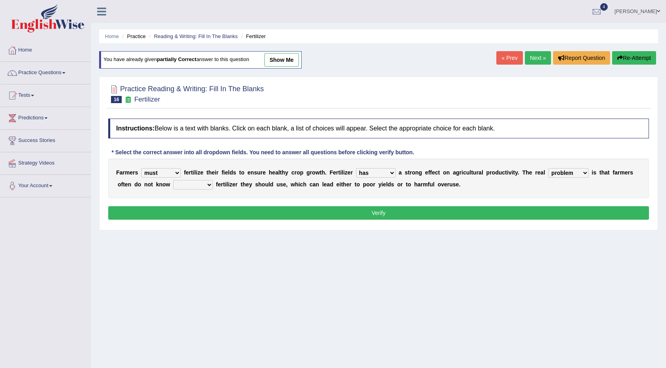
select select "how much"
click at [173, 180] on select "how much how many however so much" at bounding box center [193, 185] width 40 height 10
click at [233, 208] on button "Verify" at bounding box center [378, 212] width 541 height 13
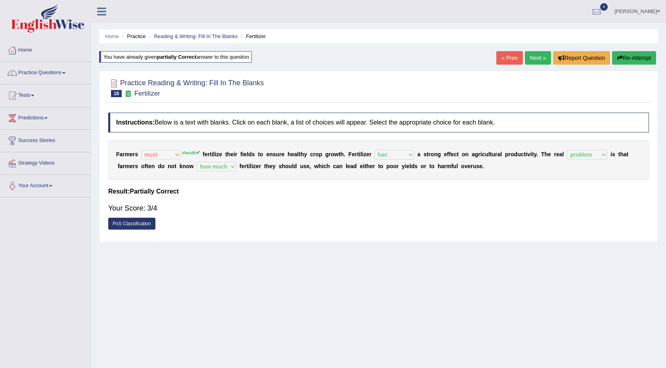
click at [534, 59] on link "Next »" at bounding box center [538, 57] width 26 height 13
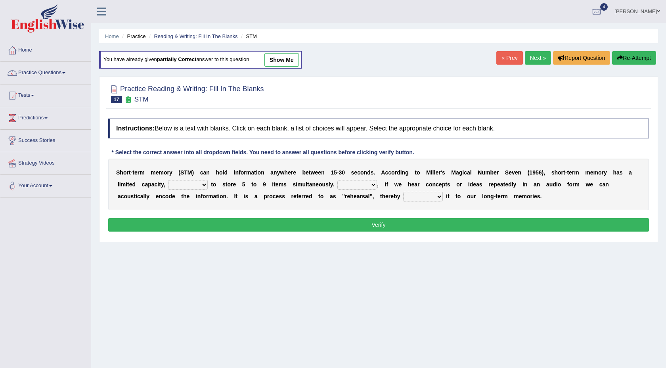
click at [199, 186] on select "being able is able be able unable" at bounding box center [188, 185] width 40 height 10
select select "unable"
click at [168, 180] on select "being able is able be able unable" at bounding box center [188, 185] width 40 height 10
click at [355, 187] on select "However So Moreover Therefore" at bounding box center [357, 185] width 40 height 10
click at [337, 180] on select "However So Moreover Therefore" at bounding box center [357, 185] width 40 height 10
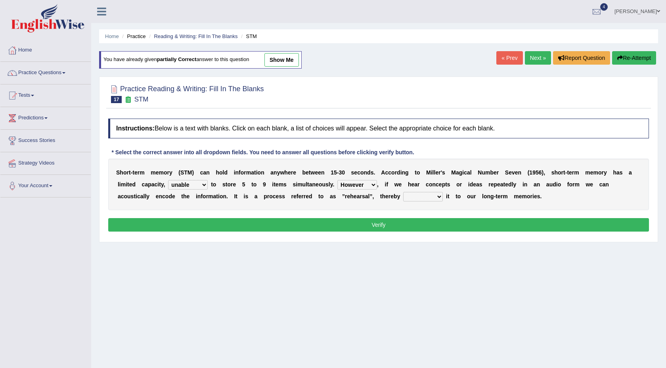
click at [366, 183] on select "However So Moreover Therefore" at bounding box center [357, 185] width 40 height 10
select select "Moreover"
click at [337, 180] on select "However So Moreover Therefore" at bounding box center [357, 185] width 40 height 10
click at [424, 199] on select "commit commits commiting commited" at bounding box center [423, 197] width 40 height 10
select select "commiting"
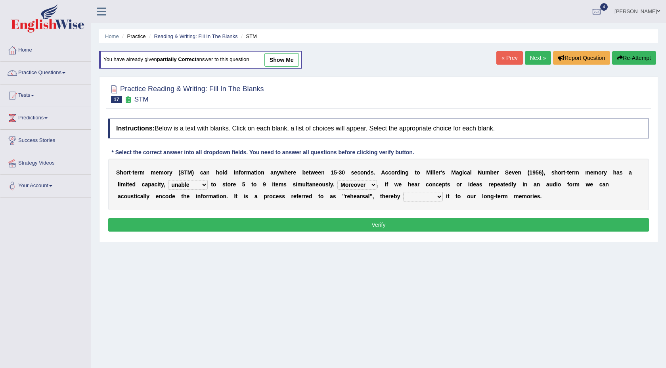
click at [403, 192] on select "commit commits commiting commited" at bounding box center [423, 197] width 40 height 10
drag, startPoint x: 424, startPoint y: 199, endPoint x: 409, endPoint y: 225, distance: 30.4
click at [409, 225] on button "Verify" at bounding box center [378, 224] width 541 height 13
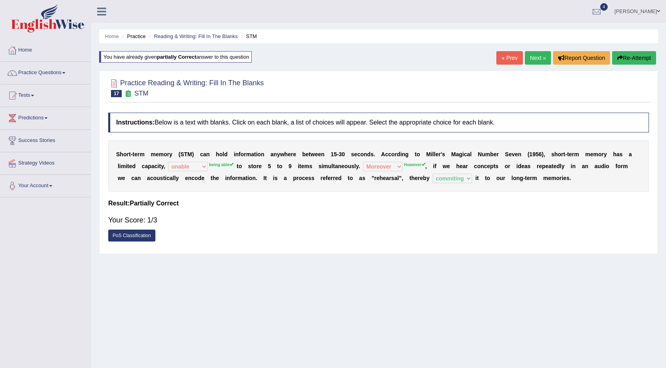
click at [537, 58] on link "Next »" at bounding box center [538, 57] width 26 height 13
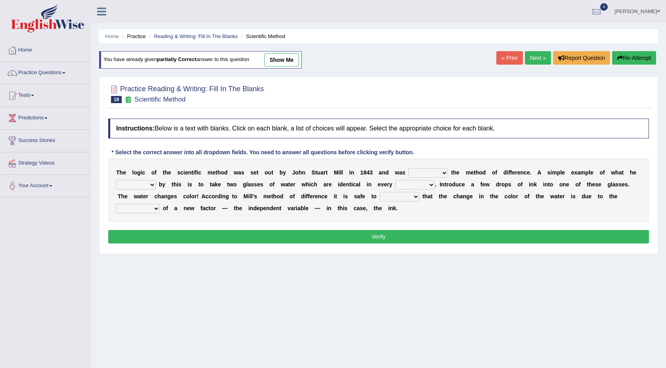
click at [444, 175] on select "pointed claimed demanded named" at bounding box center [428, 173] width 40 height 10
select select "named"
click at [408, 168] on select "pointed claimed demanded named" at bounding box center [428, 173] width 40 height 10
click at [150, 183] on select "capped charged found meant" at bounding box center [136, 185] width 40 height 10
select select "meant"
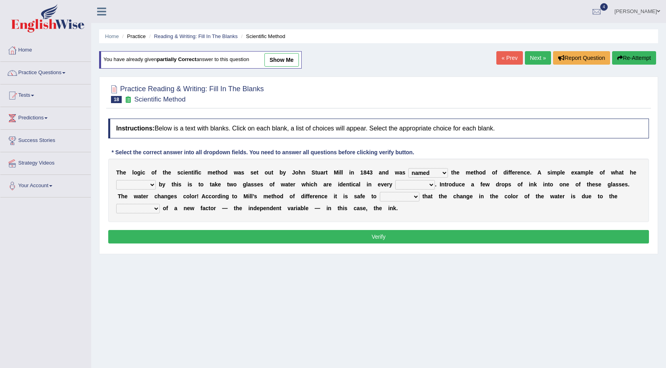
click at [116, 180] on select "capped charged found meant" at bounding box center [136, 185] width 40 height 10
click at [429, 183] on select "thought identity measure respect" at bounding box center [415, 185] width 40 height 10
select select "measure"
click at [395, 180] on select "thought identity measure respect" at bounding box center [415, 185] width 40 height 10
click at [415, 200] on select "assume discuss prefer acclaim" at bounding box center [400, 197] width 40 height 10
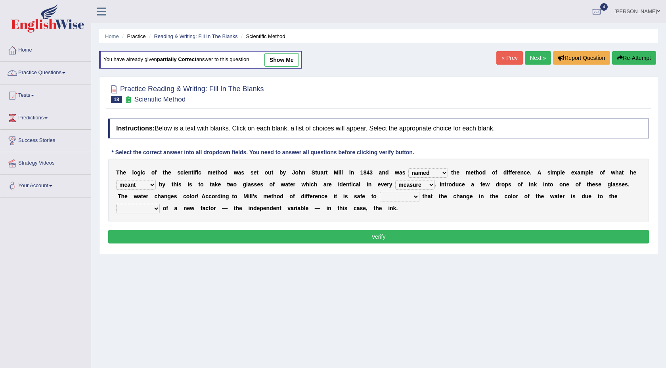
select select "assume"
click at [380, 192] on select "assume discuss prefer acclaim" at bounding box center [400, 197] width 40 height 10
click at [154, 208] on select "introduction magnitude preparation purification" at bounding box center [138, 209] width 44 height 10
select select "purification"
click at [116, 204] on select "introduction magnitude preparation purification" at bounding box center [138, 209] width 44 height 10
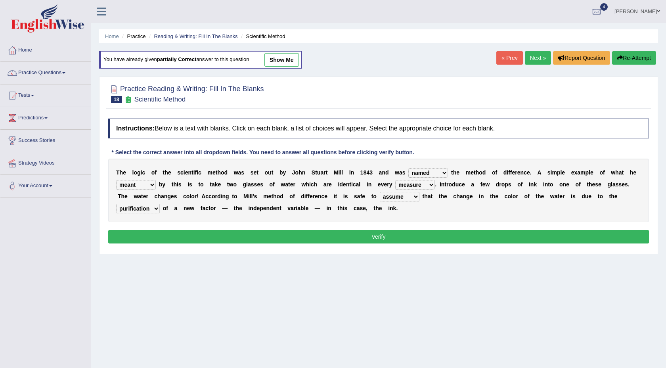
click at [157, 241] on button "Verify" at bounding box center [378, 236] width 541 height 13
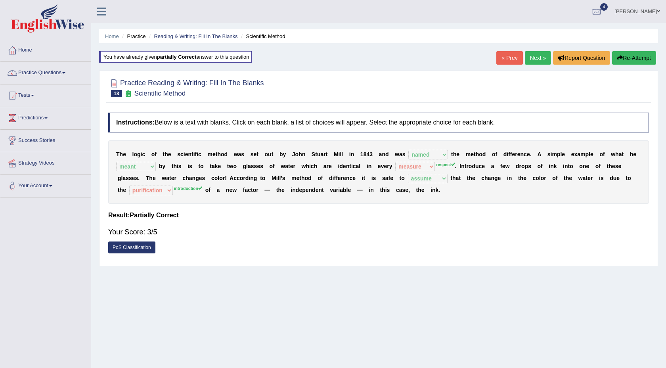
click at [536, 53] on link "Next »" at bounding box center [538, 57] width 26 height 13
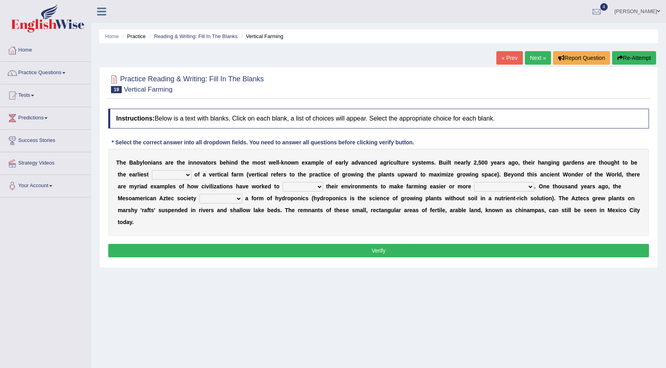
click at [184, 176] on select "prototype failure discredit protocol" at bounding box center [172, 175] width 40 height 10
select select "prototype"
click at [152, 170] on select "prototype failure discredit protocol" at bounding box center [172, 175] width 40 height 10
click at [300, 188] on select "manipulate escape respect disarrange" at bounding box center [303, 187] width 40 height 10
click at [283, 182] on select "manipulate escape respect disarrange" at bounding box center [303, 187] width 40 height 10
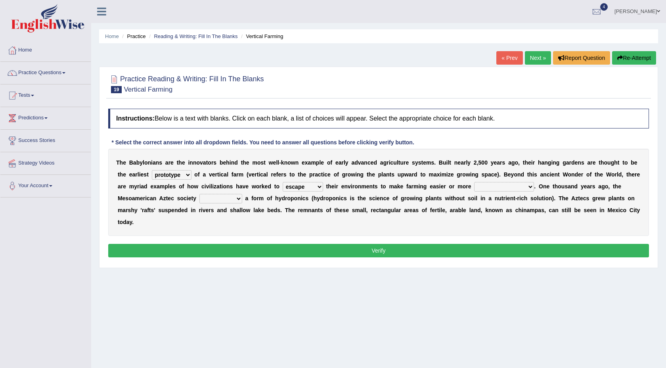
click at [319, 188] on select "manipulate escape respect disarrange" at bounding box center [303, 187] width 40 height 10
select select "manipulate"
click at [283, 182] on select "manipulate escape respect disarrange" at bounding box center [303, 187] width 40 height 10
click at [316, 186] on select "manipulate escape respect disarrange" at bounding box center [303, 187] width 40 height 10
click at [529, 185] on select "productive constructive connective counterproductive" at bounding box center [504, 187] width 60 height 10
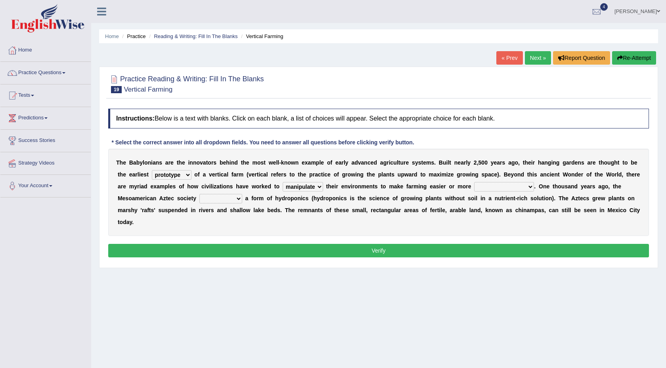
select select "productive"
click at [474, 182] on select "productive constructive connective counterproductive" at bounding box center [504, 187] width 60 height 10
click at [235, 200] on select "domineered volunteered pioneered engineered" at bounding box center [220, 199] width 43 height 10
select select "volunteered"
click at [200, 194] on select "domineered volunteered pioneered engineered" at bounding box center [220, 199] width 43 height 10
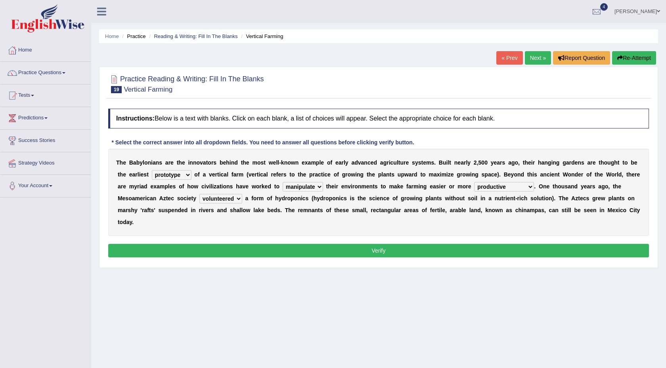
click at [248, 253] on button "Verify" at bounding box center [378, 250] width 541 height 13
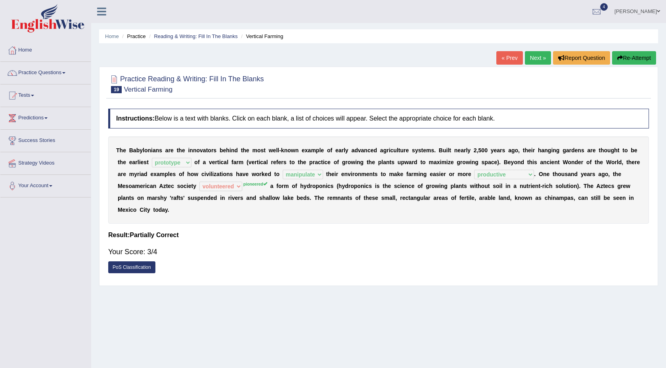
click at [529, 57] on link "Next »" at bounding box center [538, 57] width 26 height 13
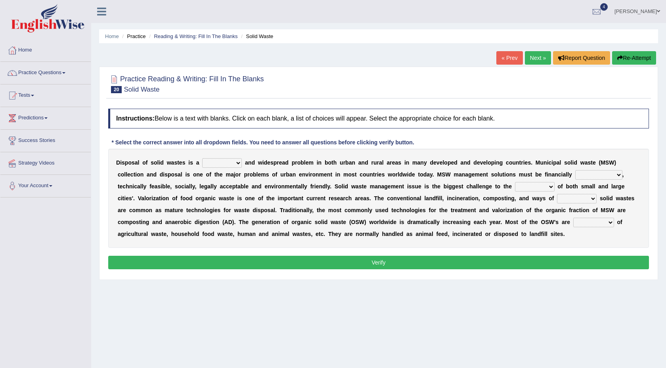
click at [234, 163] on select "slanting stinging stalling shafting" at bounding box center [222, 163] width 40 height 10
select select "slanting"
click at [202, 158] on select "slanting stinging stalling shafting" at bounding box center [222, 163] width 40 height 10
click at [600, 174] on select "unattainable sustainable objectionable treasonable" at bounding box center [598, 175] width 47 height 10
select select "sustainable"
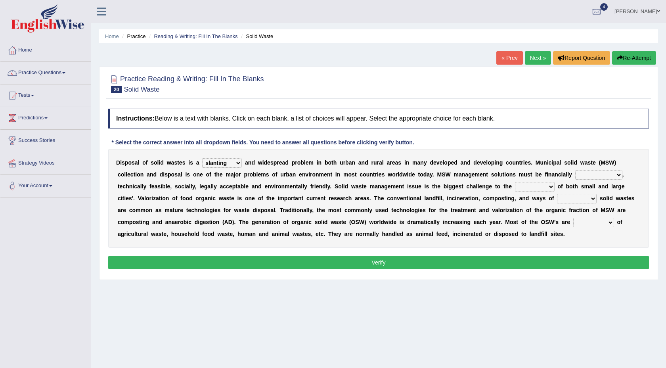
click at [575, 170] on select "unattainable sustainable objectionable treasonable" at bounding box center [598, 175] width 47 height 10
click at [526, 188] on select "plants culture authorities history" at bounding box center [535, 187] width 40 height 10
select select "culture"
click at [515, 182] on select "plants culture authorities history" at bounding box center [535, 187] width 40 height 10
click at [590, 200] on select "reserving preserving deserving handling" at bounding box center [577, 199] width 40 height 10
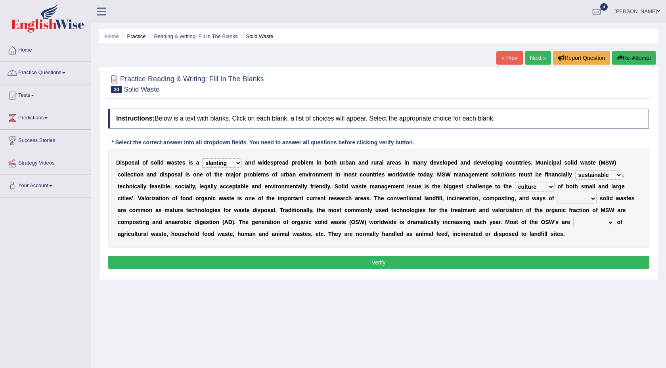
select select "preserving"
click at [557, 194] on select "reserving preserving deserving handling" at bounding box center [577, 199] width 40 height 10
click at [587, 222] on select "composed disposed composing disposing" at bounding box center [593, 223] width 41 height 10
select select "disposed"
click at [573, 218] on select "composed disposed composing disposing" at bounding box center [593, 223] width 41 height 10
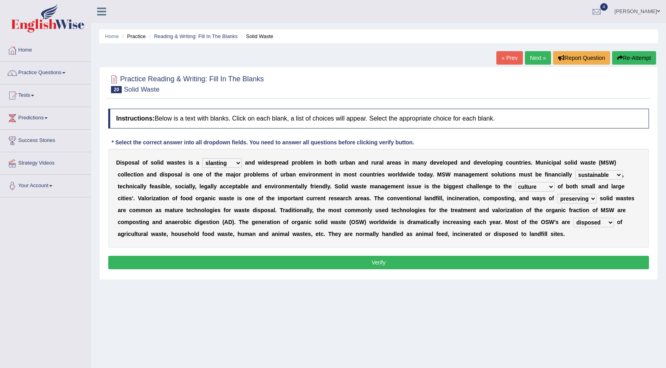
click at [527, 258] on button "Verify" at bounding box center [378, 262] width 541 height 13
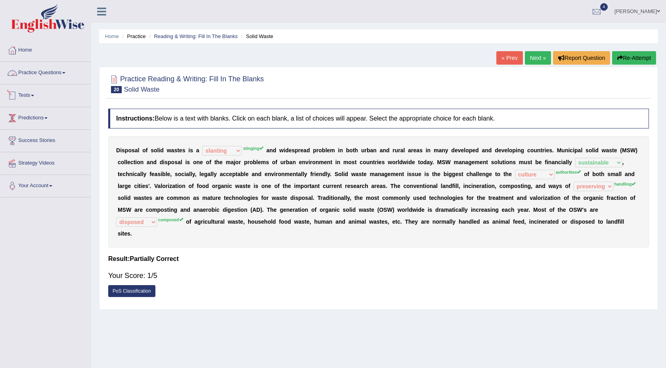
click at [67, 72] on link "Practice Questions" at bounding box center [45, 72] width 90 height 20
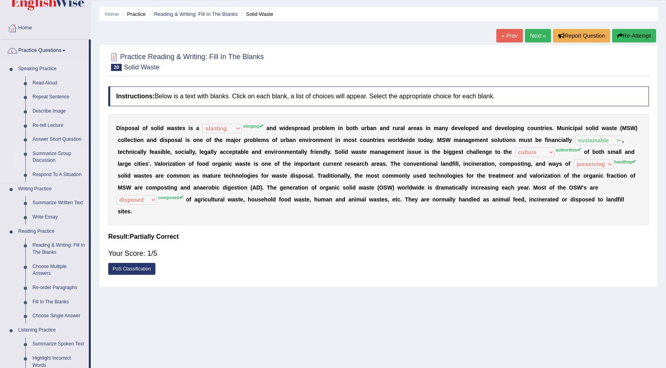
scroll to position [260, 0]
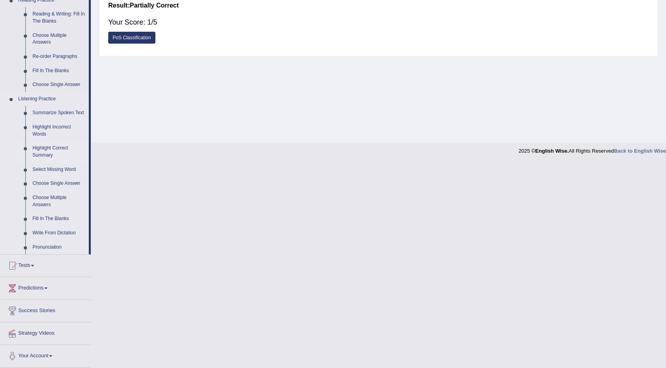
click at [45, 155] on link "Highlight Correct Summary" at bounding box center [59, 151] width 60 height 21
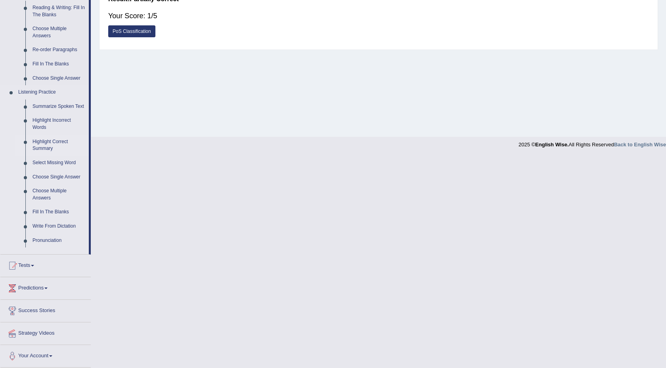
scroll to position [48, 0]
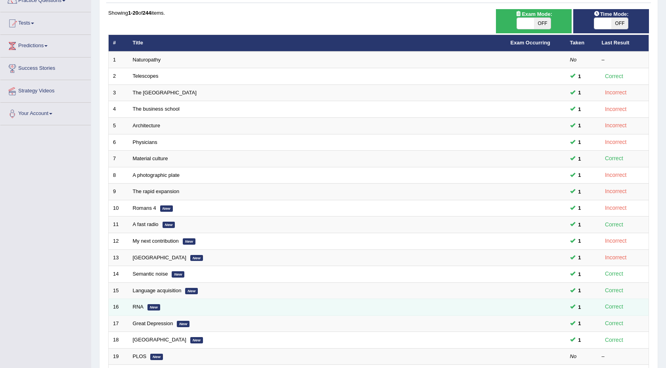
scroll to position [157, 0]
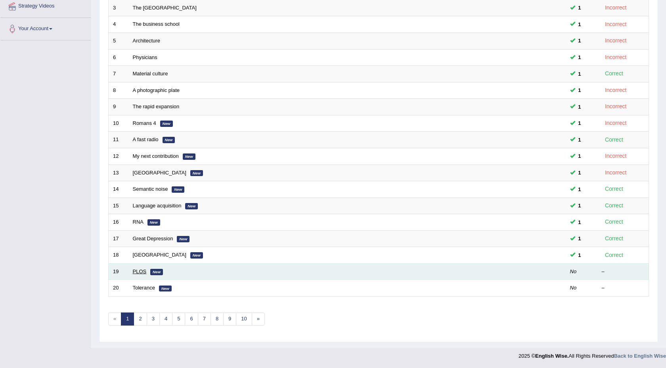
click at [139, 271] on link "PLOS" at bounding box center [140, 271] width 14 height 6
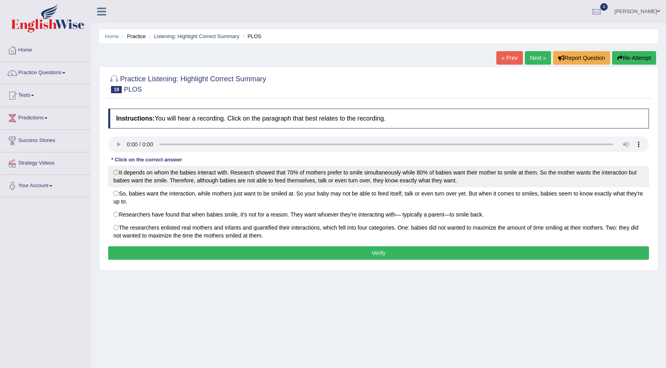
click at [116, 172] on label "It depends on whom the babies interact with. Research showed that 70% of mother…" at bounding box center [378, 176] width 541 height 21
radio input "true"
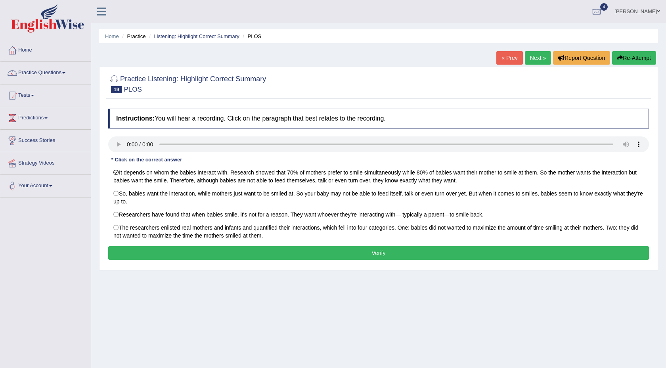
click at [203, 256] on button "Verify" at bounding box center [378, 252] width 541 height 13
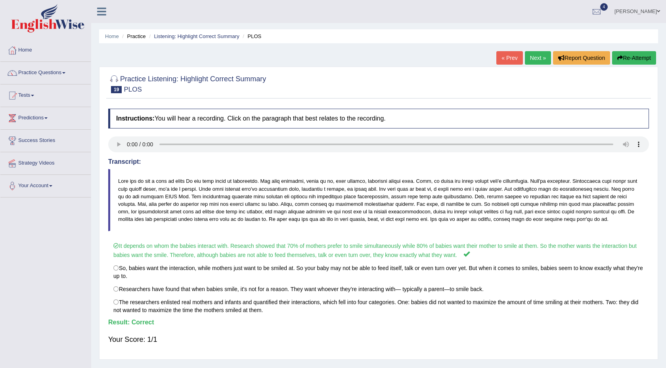
click at [534, 58] on link "Next »" at bounding box center [538, 57] width 26 height 13
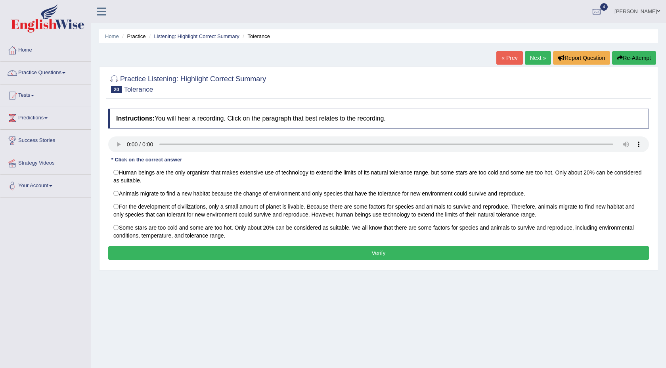
click at [139, 75] on h2 "Practice Listening: Highlight Correct Summary 20 Tolerance" at bounding box center [187, 83] width 158 height 20
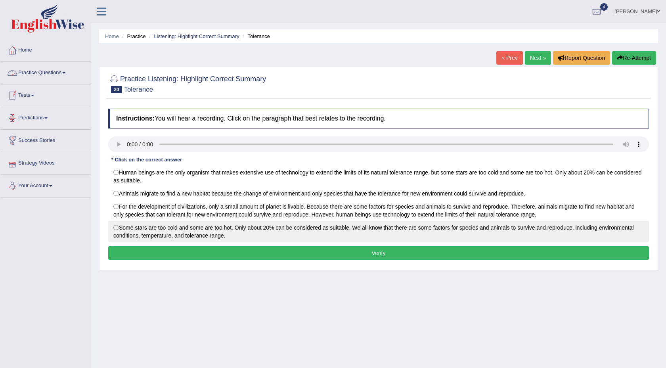
click at [117, 231] on label "Some stars are too cold and some are too hot. Only about 20% can be considered …" at bounding box center [378, 231] width 541 height 21
radio input "true"
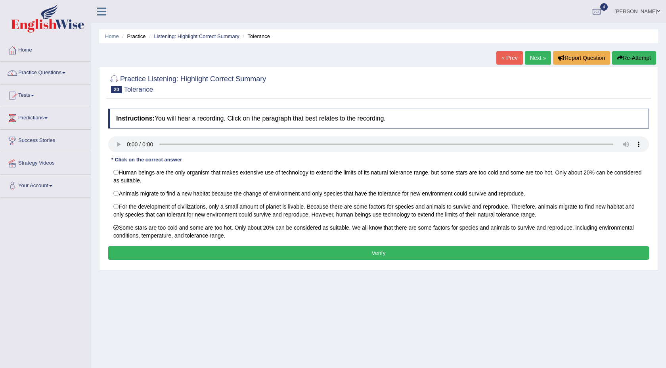
click at [152, 249] on button "Verify" at bounding box center [378, 252] width 541 height 13
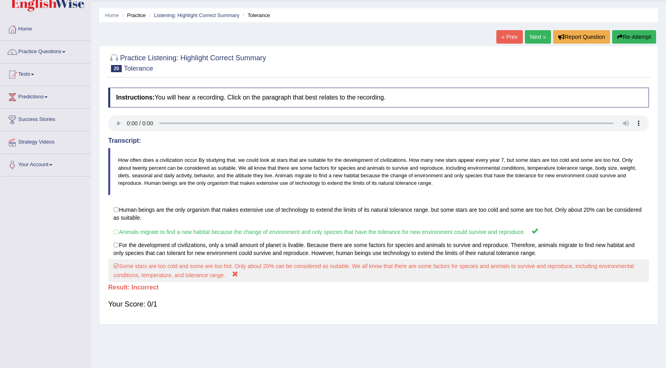
scroll to position [48, 0]
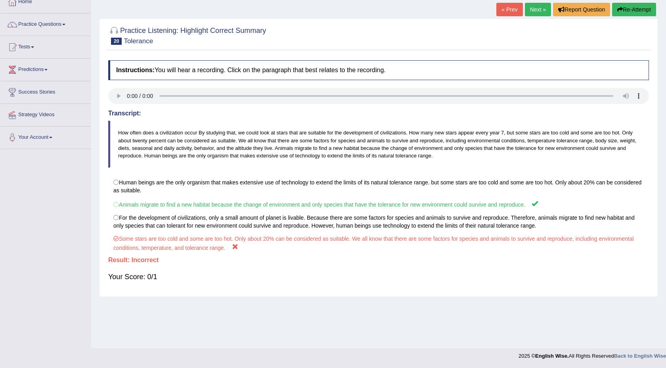
click at [538, 10] on link "Next »" at bounding box center [538, 9] width 26 height 13
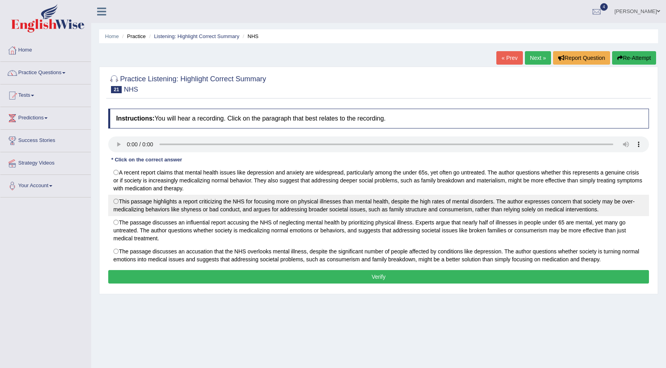
click at [118, 204] on label "This passage highlights a report criticizing the NHS for focusing more on physi…" at bounding box center [378, 205] width 541 height 21
radio input "true"
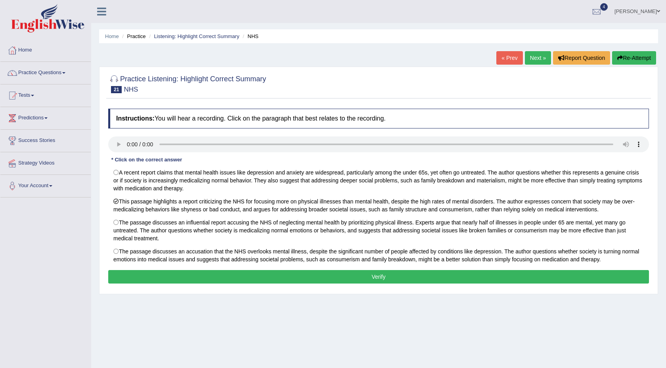
click at [180, 269] on div "Instructions: You will hear a recording. Click on the paragraph that best relat…" at bounding box center [378, 197] width 545 height 185
click at [187, 276] on button "Verify" at bounding box center [378, 276] width 541 height 13
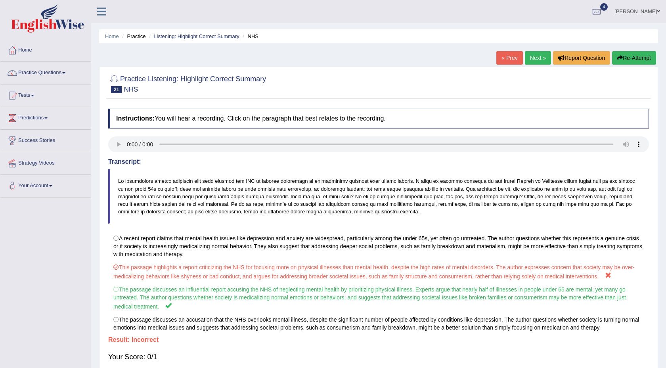
scroll to position [48, 0]
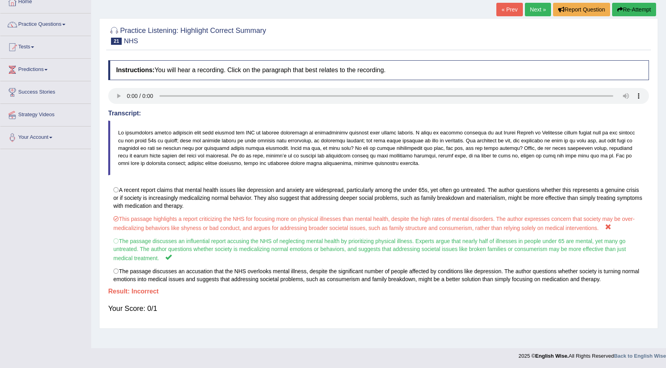
click at [538, 5] on link "Next »" at bounding box center [538, 9] width 26 height 13
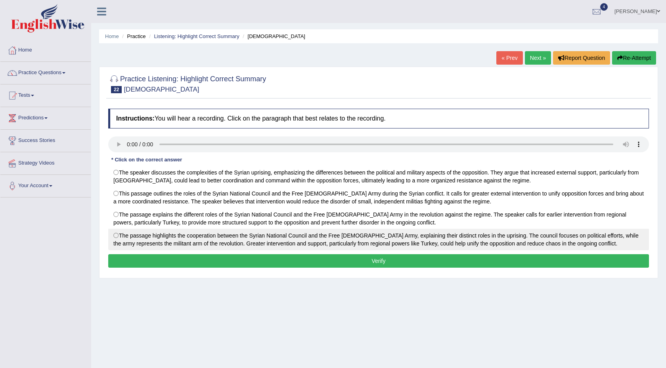
click at [113, 234] on label "The passage highlights the cooperation between the Syrian National Council and …" at bounding box center [378, 239] width 541 height 21
radio input "true"
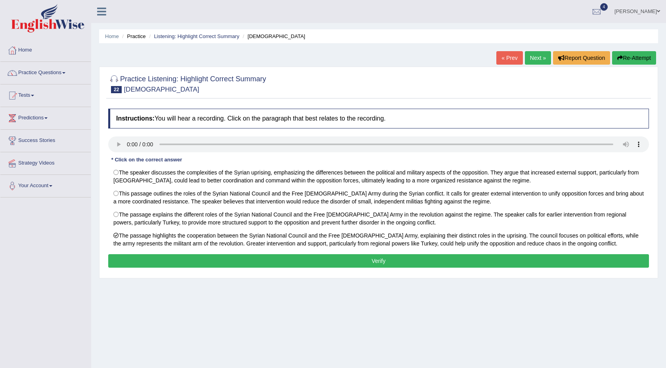
click at [150, 263] on button "Verify" at bounding box center [378, 260] width 541 height 13
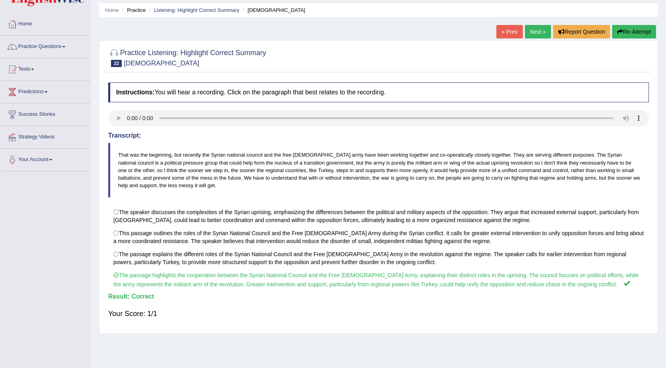
scroll to position [48, 0]
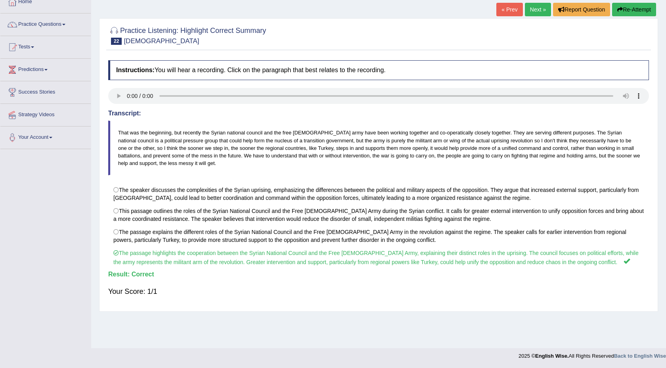
click at [540, 12] on link "Next »" at bounding box center [538, 9] width 26 height 13
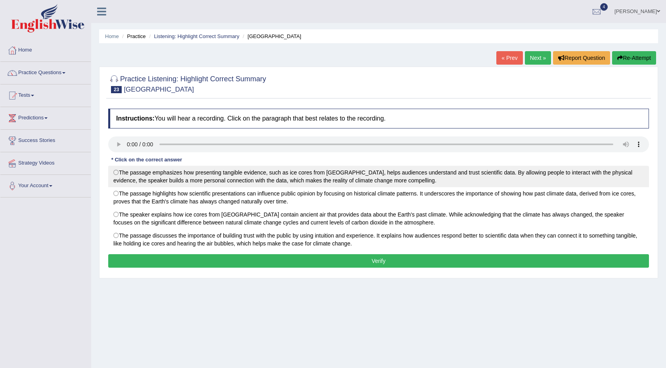
click at [118, 175] on label "The passage emphasizes how presenting tangible evidence, such as ice cores from…" at bounding box center [378, 176] width 541 height 21
radio input "true"
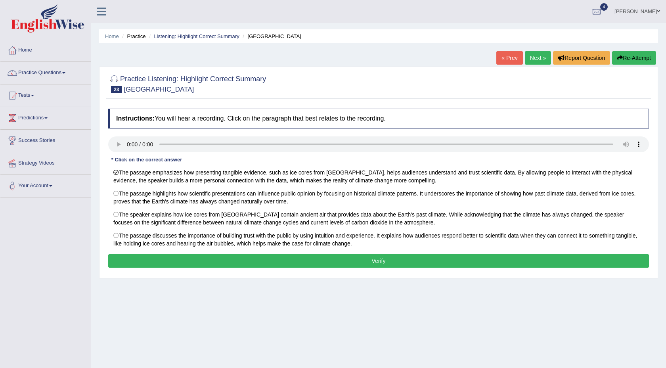
click at [209, 266] on button "Verify" at bounding box center [378, 260] width 541 height 13
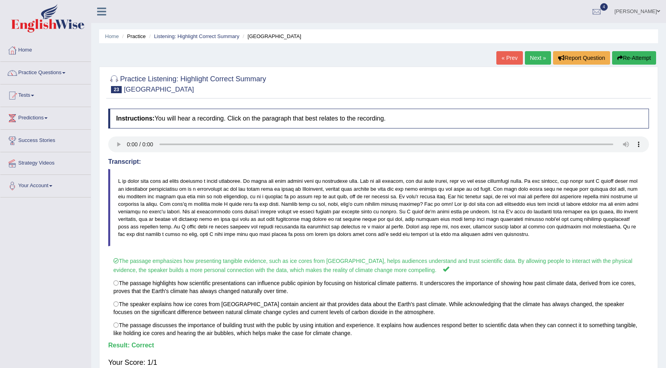
click at [536, 61] on link "Next »" at bounding box center [538, 57] width 26 height 13
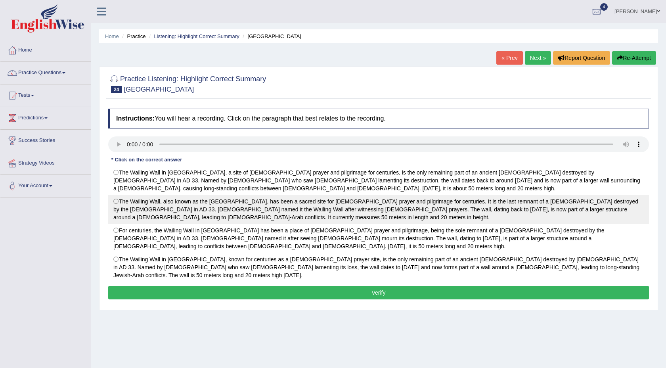
click at [118, 199] on label "The Wailing Wall, also known as the Western Wall, has been a sacred site for Je…" at bounding box center [378, 209] width 541 height 29
radio input "true"
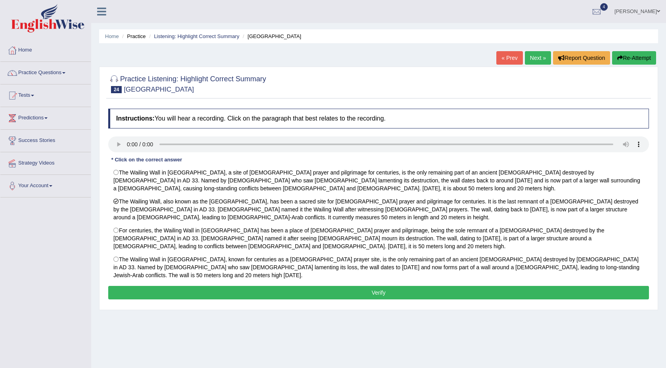
click at [204, 286] on button "Verify" at bounding box center [378, 292] width 541 height 13
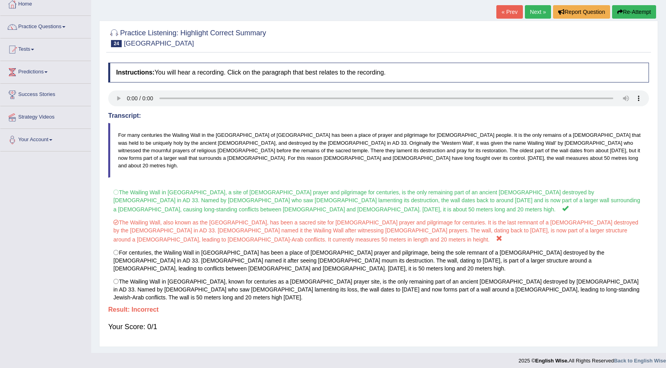
scroll to position [48, 0]
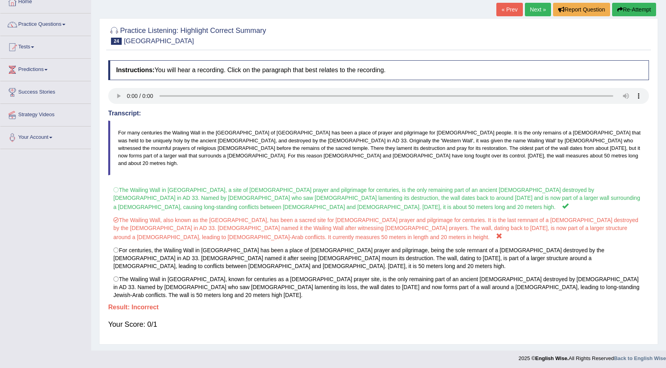
click at [539, 9] on link "Next »" at bounding box center [538, 9] width 26 height 13
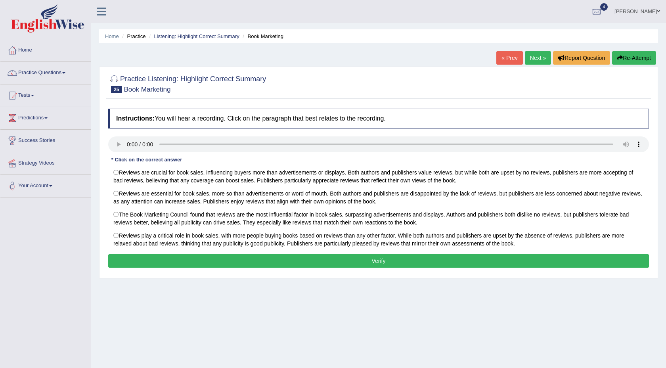
click at [535, 66] on div "« Prev Next » Report Question Re-Attempt" at bounding box center [577, 58] width 162 height 15
click at [535, 61] on link "Next »" at bounding box center [538, 57] width 26 height 13
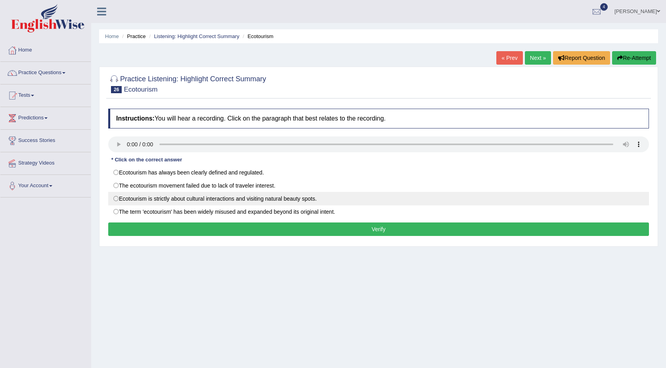
click at [116, 199] on label "Ecotourism is strictly about cultural interactions and visiting natural beauty …" at bounding box center [378, 198] width 541 height 13
radio input "true"
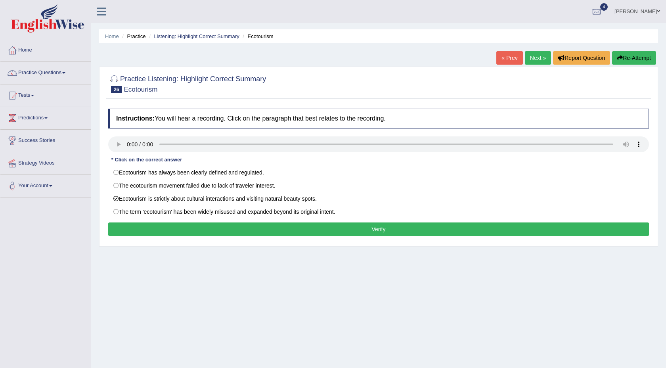
click at [151, 227] on button "Verify" at bounding box center [378, 228] width 541 height 13
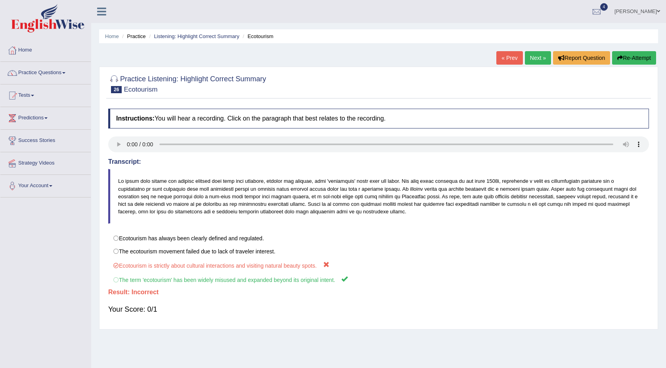
click at [526, 61] on link "Next »" at bounding box center [538, 57] width 26 height 13
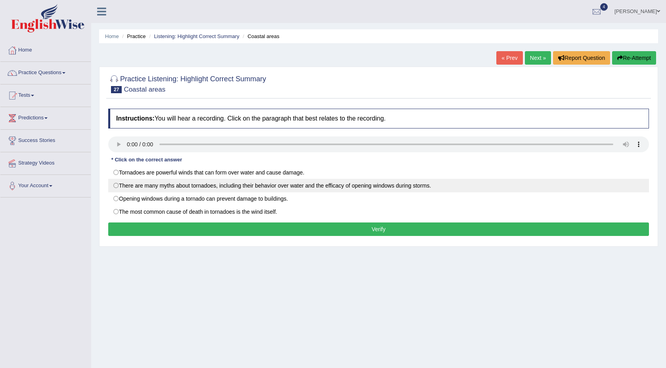
click at [118, 186] on label "There are many myths about tornadoes, including their behavior over water and t…" at bounding box center [378, 185] width 541 height 13
radio input "true"
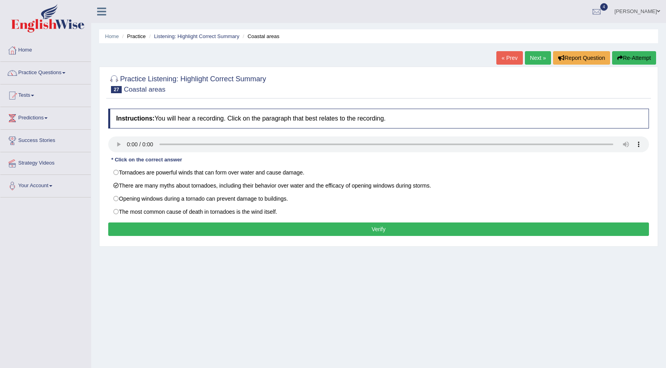
click at [380, 233] on button "Verify" at bounding box center [378, 228] width 541 height 13
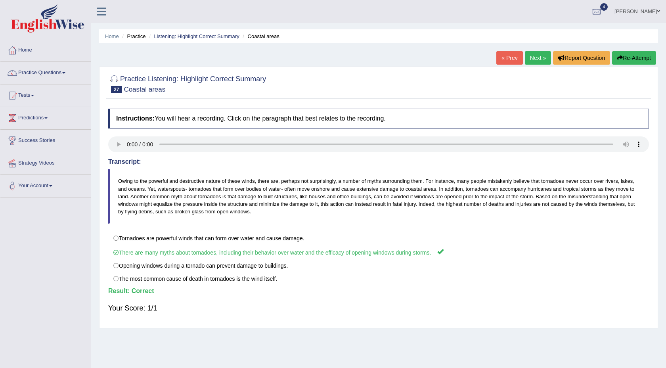
click at [535, 60] on link "Next »" at bounding box center [538, 57] width 26 height 13
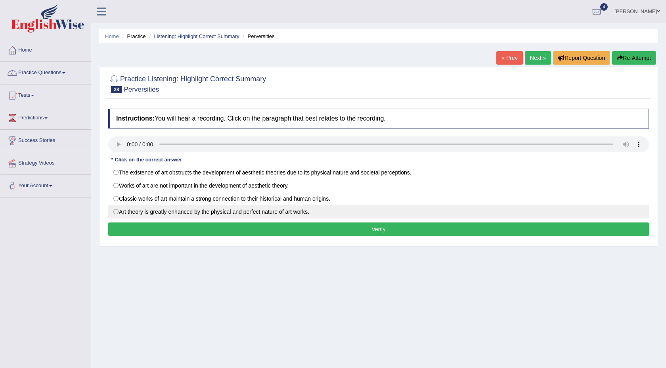
click at [119, 213] on label "Art theory is greatly enhanced by the physical and perfect nature of art works." at bounding box center [378, 211] width 541 height 13
radio input "true"
click at [137, 232] on button "Verify" at bounding box center [378, 228] width 541 height 13
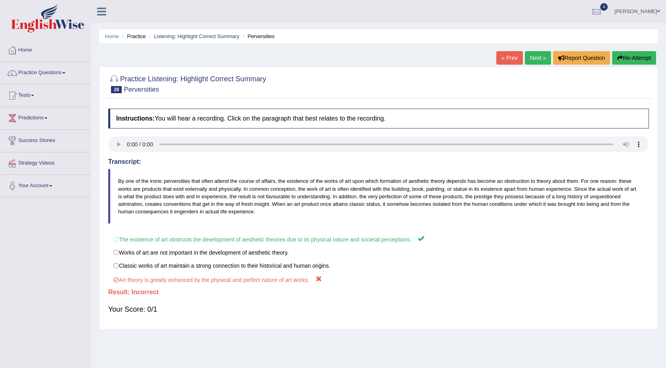
click at [536, 57] on link "Next »" at bounding box center [538, 57] width 26 height 13
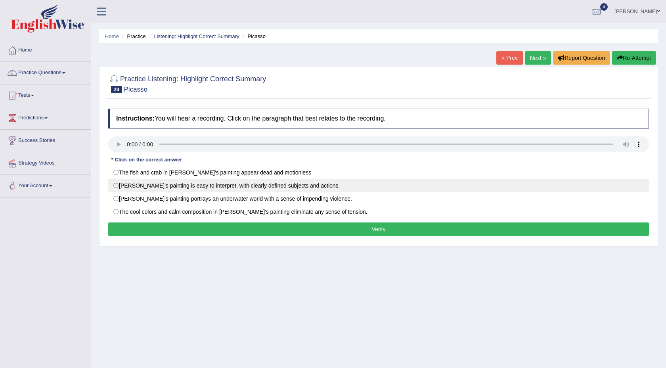
click at [122, 186] on label "[PERSON_NAME]'s painting is easy to interpret, with clearly defined subjects an…" at bounding box center [378, 185] width 541 height 13
radio input "true"
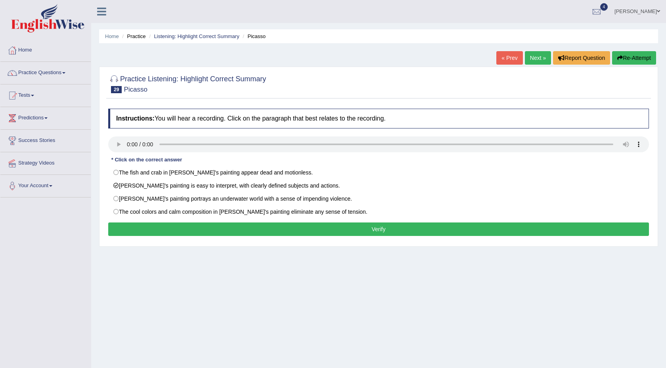
click at [180, 233] on button "Verify" at bounding box center [378, 228] width 541 height 13
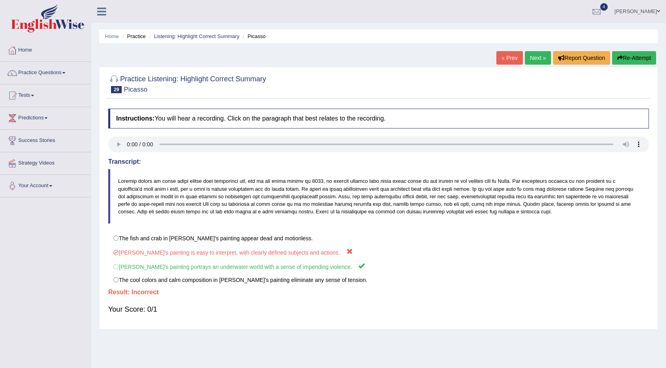
click at [539, 57] on link "Next »" at bounding box center [538, 57] width 26 height 13
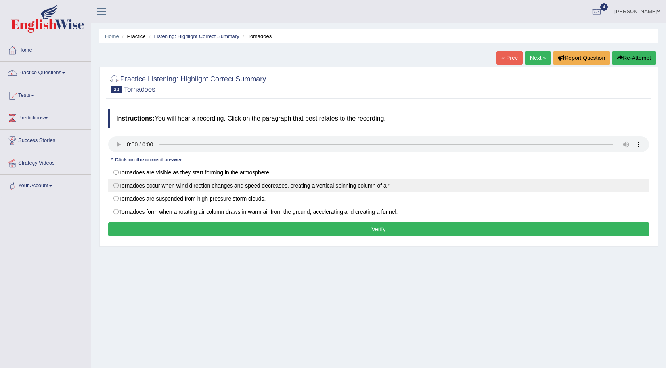
click at [117, 187] on label "Tornadoes occur when wind direction changes and speed decreases, creating a ver…" at bounding box center [378, 185] width 541 height 13
radio input "true"
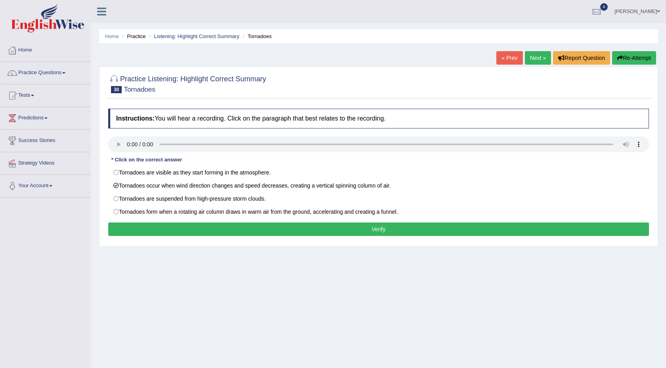
click at [150, 230] on button "Verify" at bounding box center [378, 228] width 541 height 13
